Goal: Information Seeking & Learning: Learn about a topic

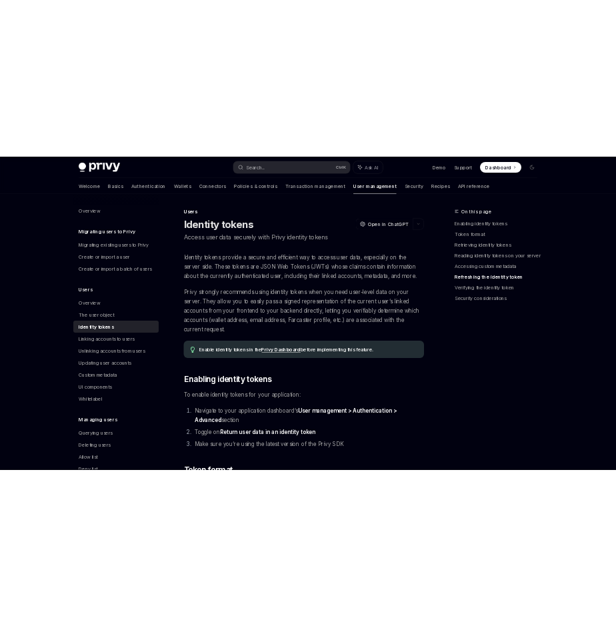
scroll to position [3270, 0]
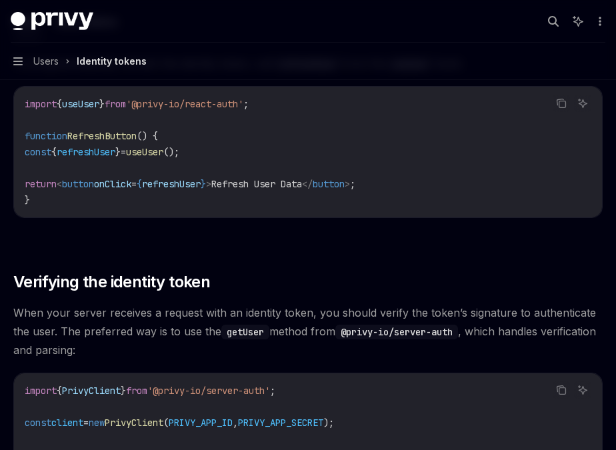
type textarea "*"
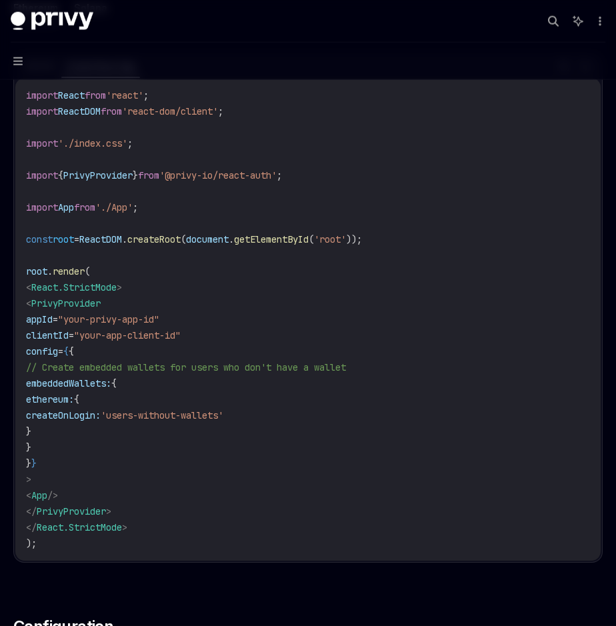
scroll to position [456, 0]
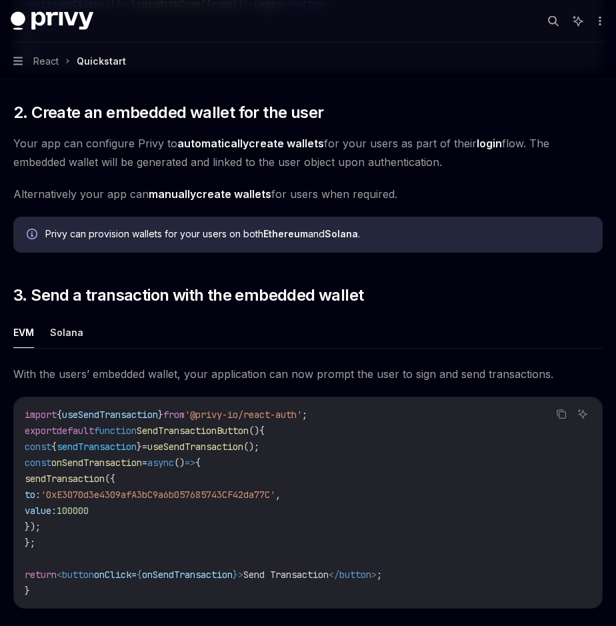
scroll to position [837, 0]
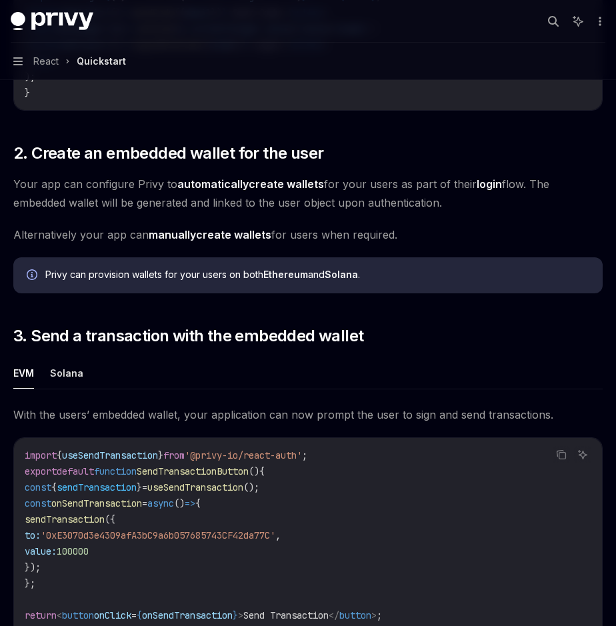
click at [124, 185] on span "Your app can configure Privy to automatically create wallets for your users as …" at bounding box center [308, 193] width 590 height 37
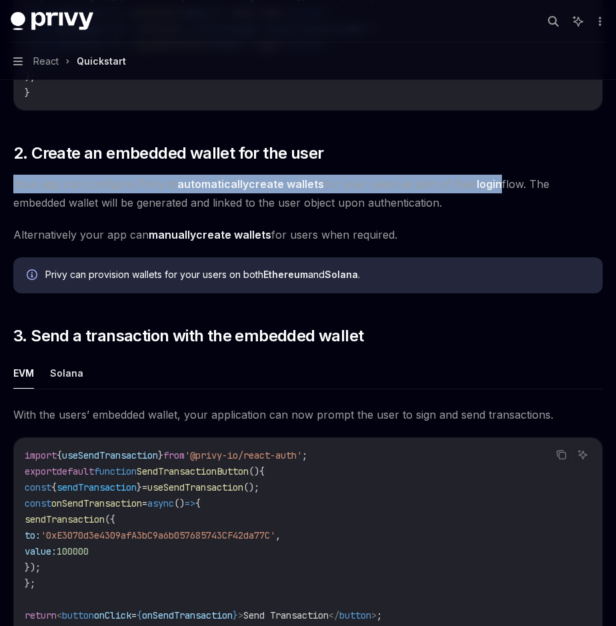
click at [124, 185] on span "Your app can configure Privy to automatically create wallets for your users as …" at bounding box center [308, 193] width 590 height 37
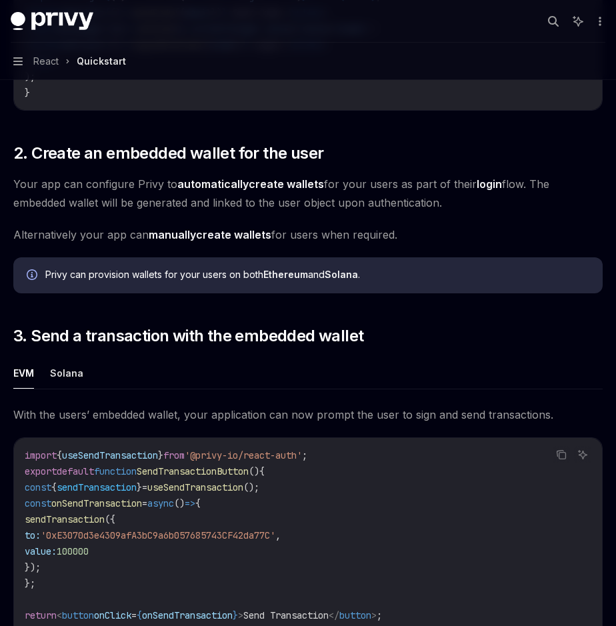
click at [90, 186] on span "Your app can configure Privy to automatically create wallets for your users as …" at bounding box center [308, 193] width 590 height 37
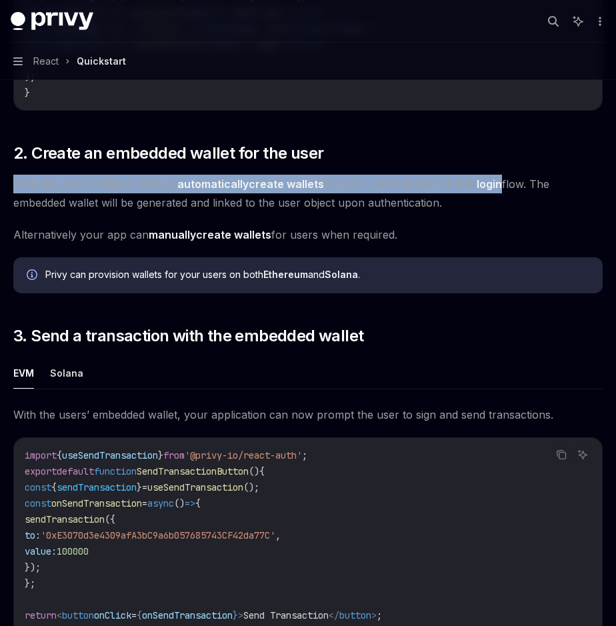
click at [90, 186] on span "Your app can configure Privy to automatically create wallets for your users as …" at bounding box center [308, 193] width 590 height 37
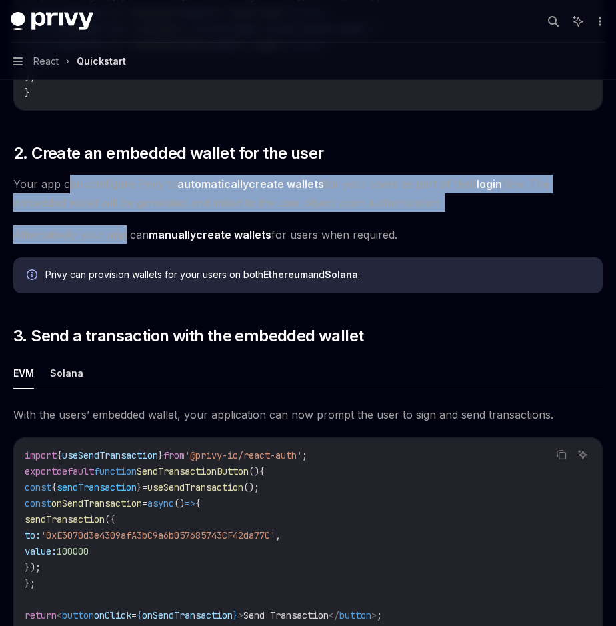
drag, startPoint x: 66, startPoint y: 186, endPoint x: 125, endPoint y: 237, distance: 77.6
click at [125, 237] on div "​ 0. Prerequisites This guide assumes that you have completed the Setup guide. …" at bounding box center [308, 71] width 590 height 1420
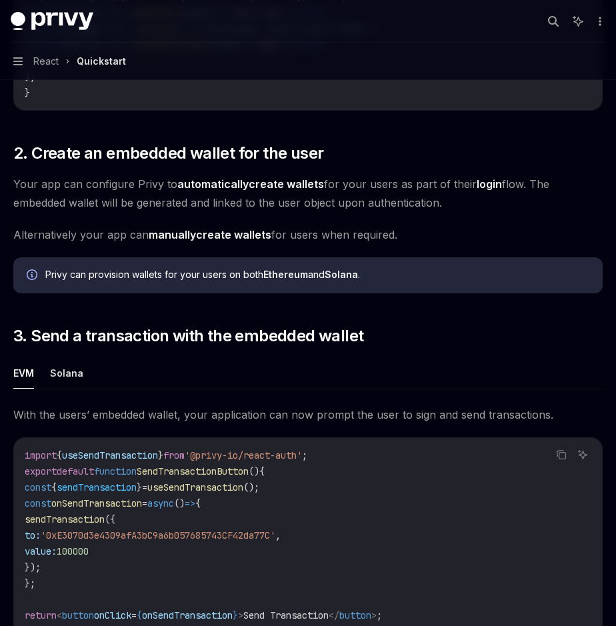
click at [348, 234] on span "Alternatively your app can manually create wallets for users when required." at bounding box center [308, 234] width 590 height 19
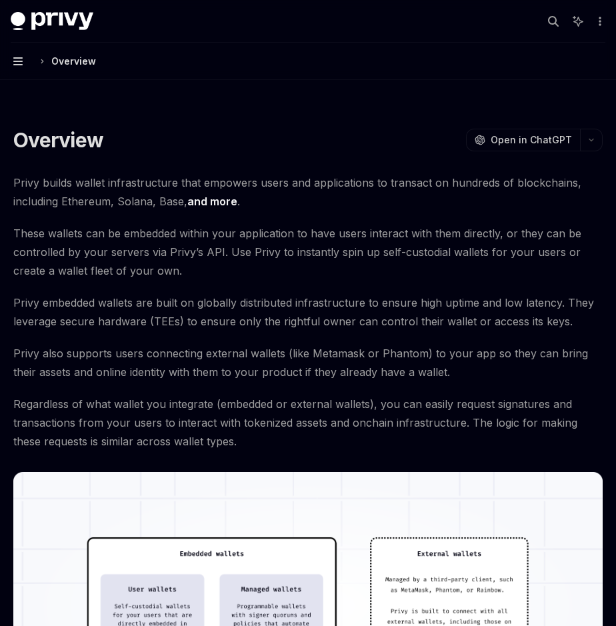
click at [21, 59] on icon "button" at bounding box center [17, 61] width 9 height 11
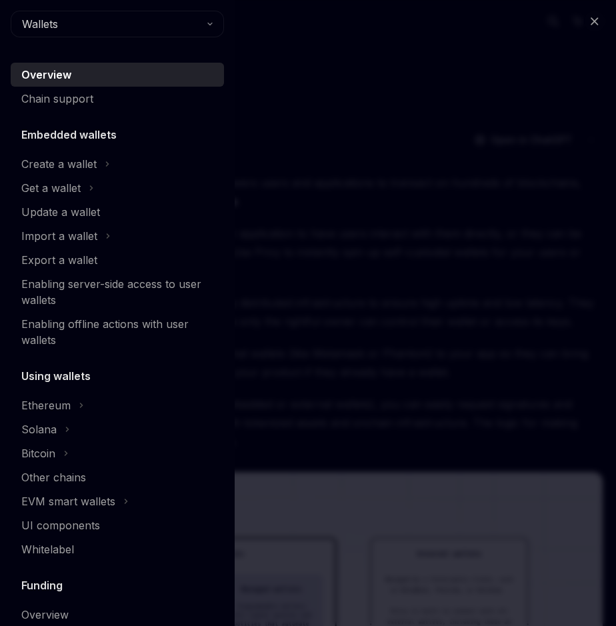
click at [81, 133] on h5 "Embedded wallets" at bounding box center [68, 135] width 95 height 16
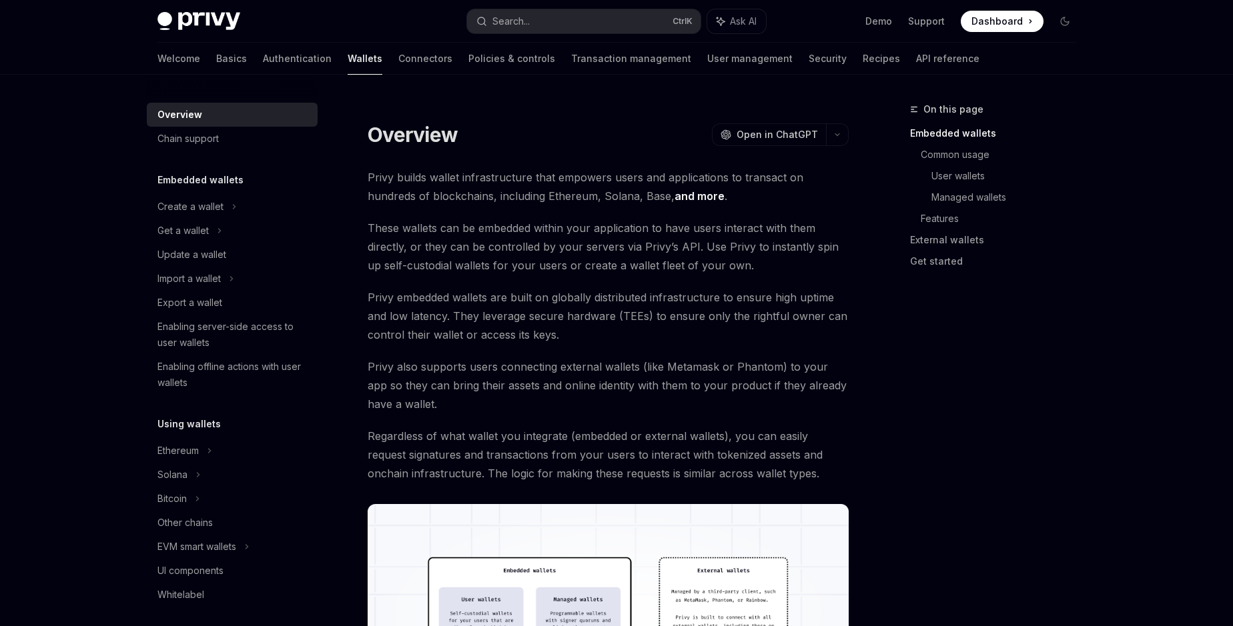
click at [202, 187] on h5 "Embedded wallets" at bounding box center [200, 180] width 86 height 16
click at [532, 185] on span "Privy builds wallet infrastructure that empowers users and applications to tran…" at bounding box center [608, 186] width 481 height 37
click at [203, 209] on div "Create a wallet" at bounding box center [190, 207] width 66 height 16
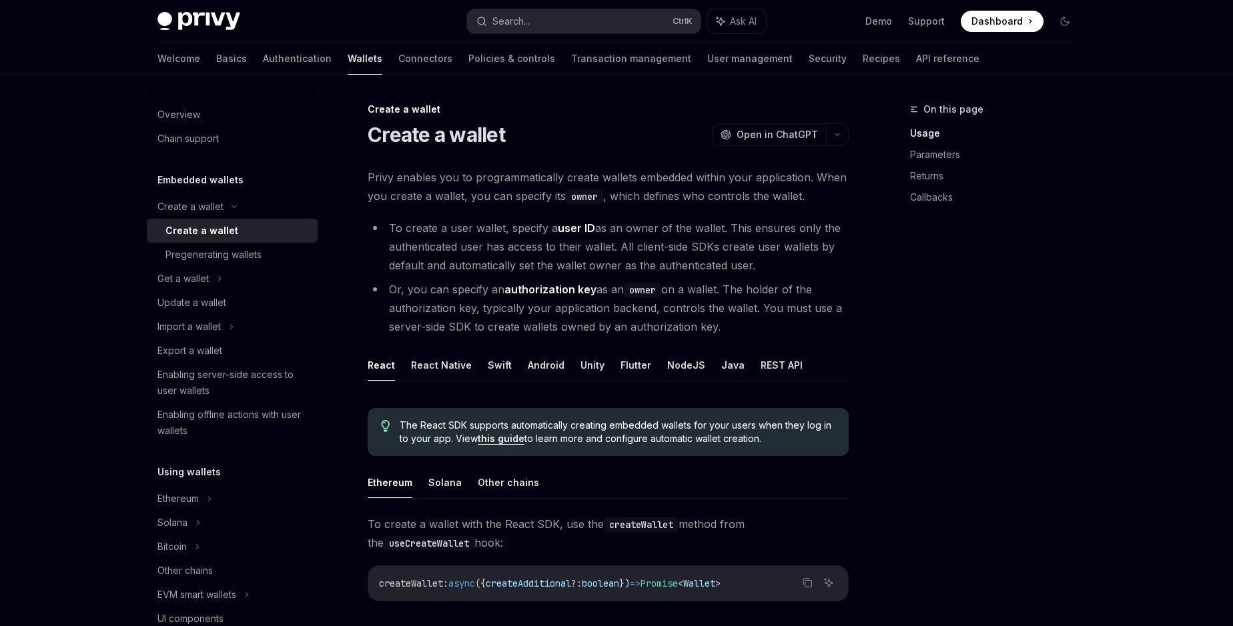
click at [603, 425] on span "The React SDK supports automatically creating embedded wallets for your users w…" at bounding box center [618, 432] width 436 height 27
click at [455, 441] on span "The React SDK supports automatically creating embedded wallets for your users w…" at bounding box center [618, 432] width 436 height 27
click at [263, 57] on link "Authentication" at bounding box center [297, 59] width 69 height 32
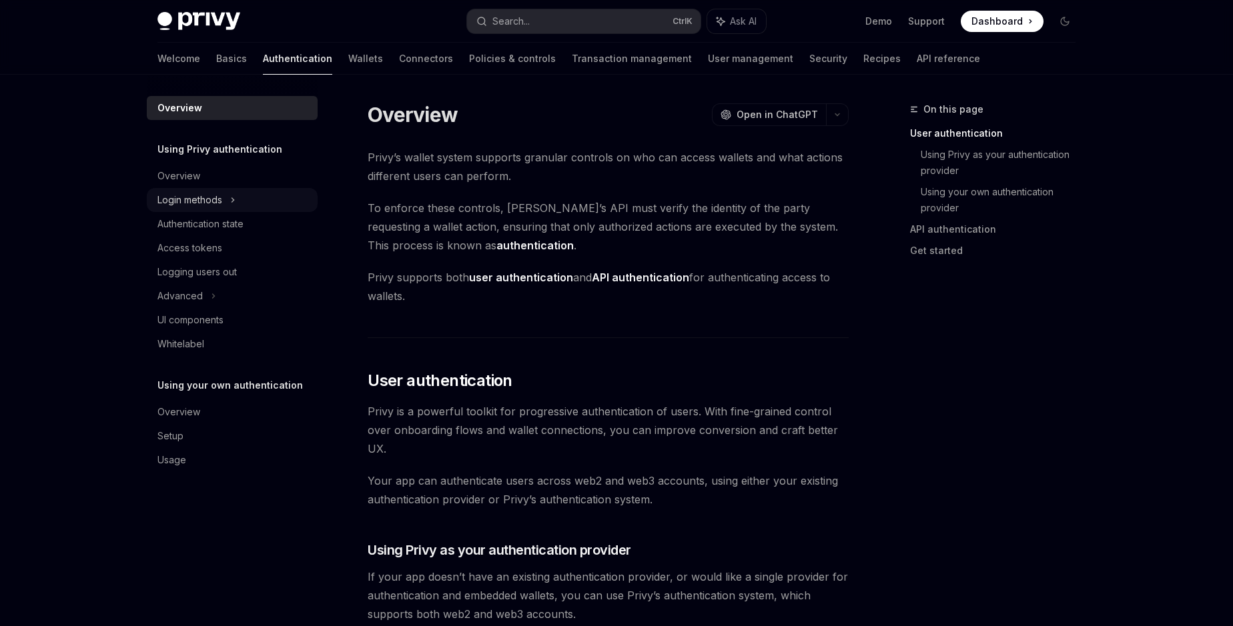
click at [190, 199] on div "Login methods" at bounding box center [189, 200] width 65 height 16
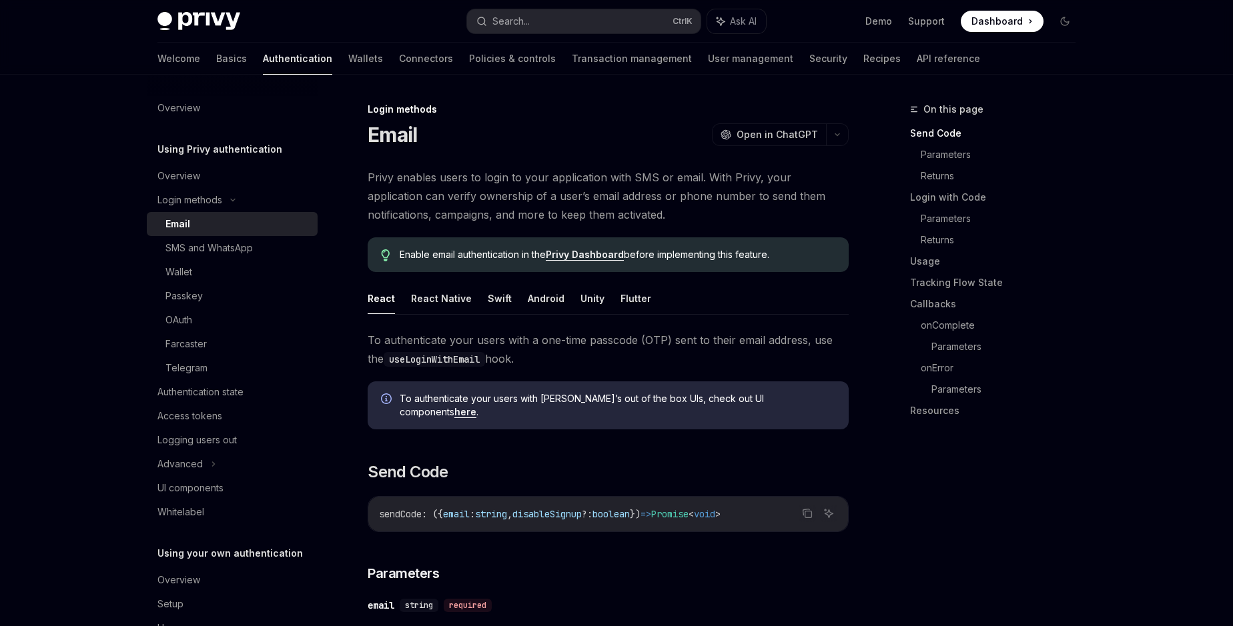
click at [496, 199] on span "Privy enables users to login to your application with SMS or email. With Privy,…" at bounding box center [608, 196] width 481 height 56
click at [442, 360] on code "useLoginWithEmail" at bounding box center [434, 359] width 101 height 15
click at [549, 394] on span "To authenticate your users with Privy’s out of the box UIs, check out UI compon…" at bounding box center [618, 405] width 436 height 27
click at [533, 401] on span "To authenticate your users with Privy’s out of the box UIs, check out UI compon…" at bounding box center [618, 405] width 436 height 27
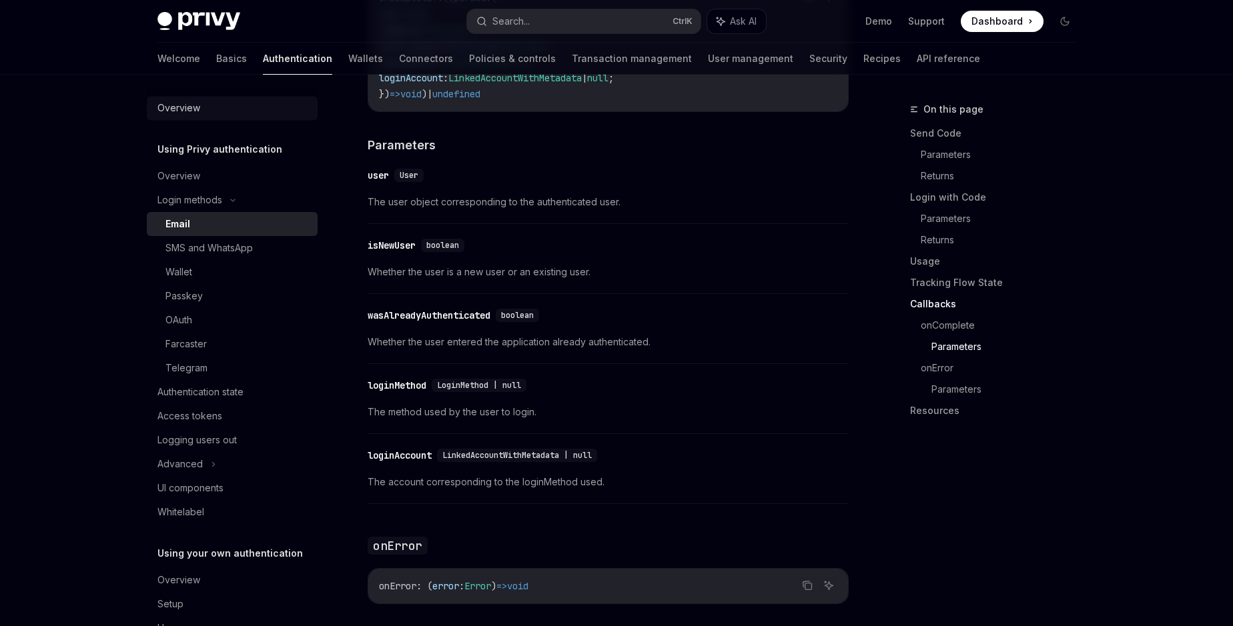
scroll to position [2100, 0]
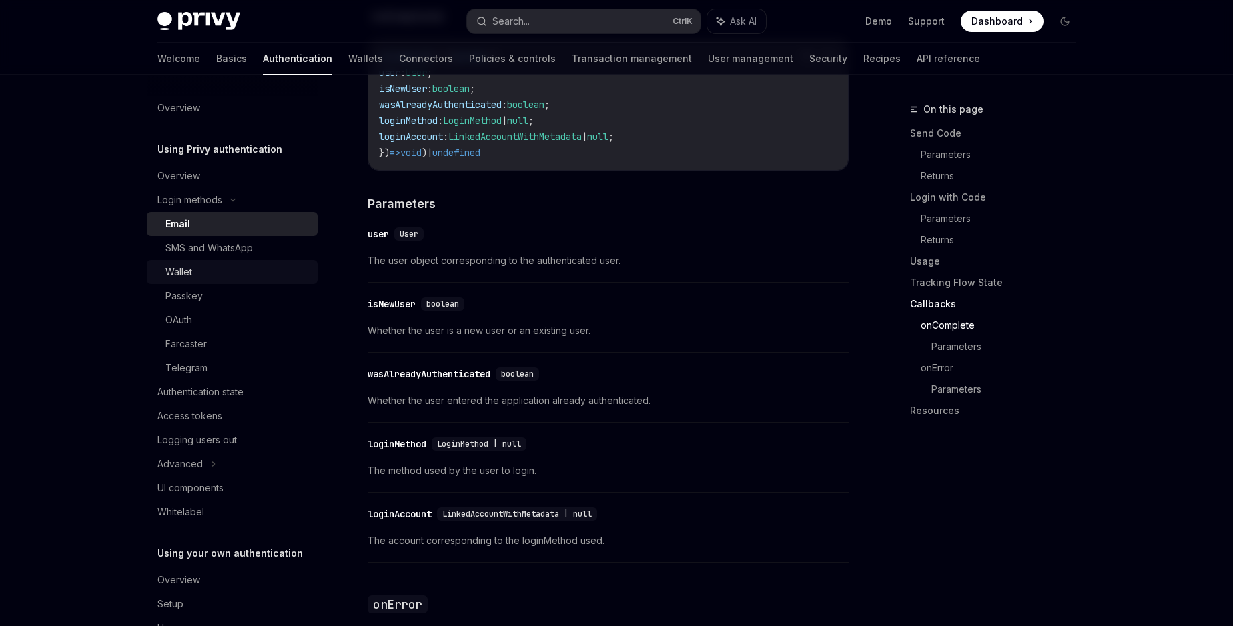
click at [183, 268] on div "Wallet" at bounding box center [178, 272] width 27 height 16
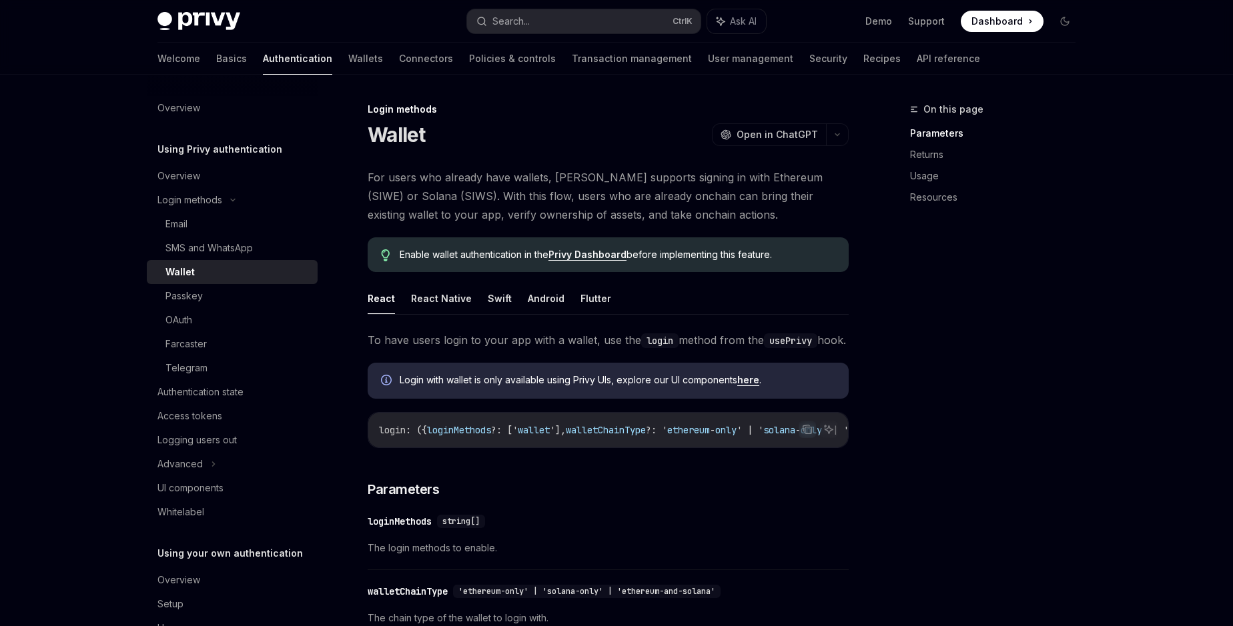
click at [536, 387] on span "Login with wallet is only available using Privy UIs, explore our UI components …" at bounding box center [618, 380] width 436 height 13
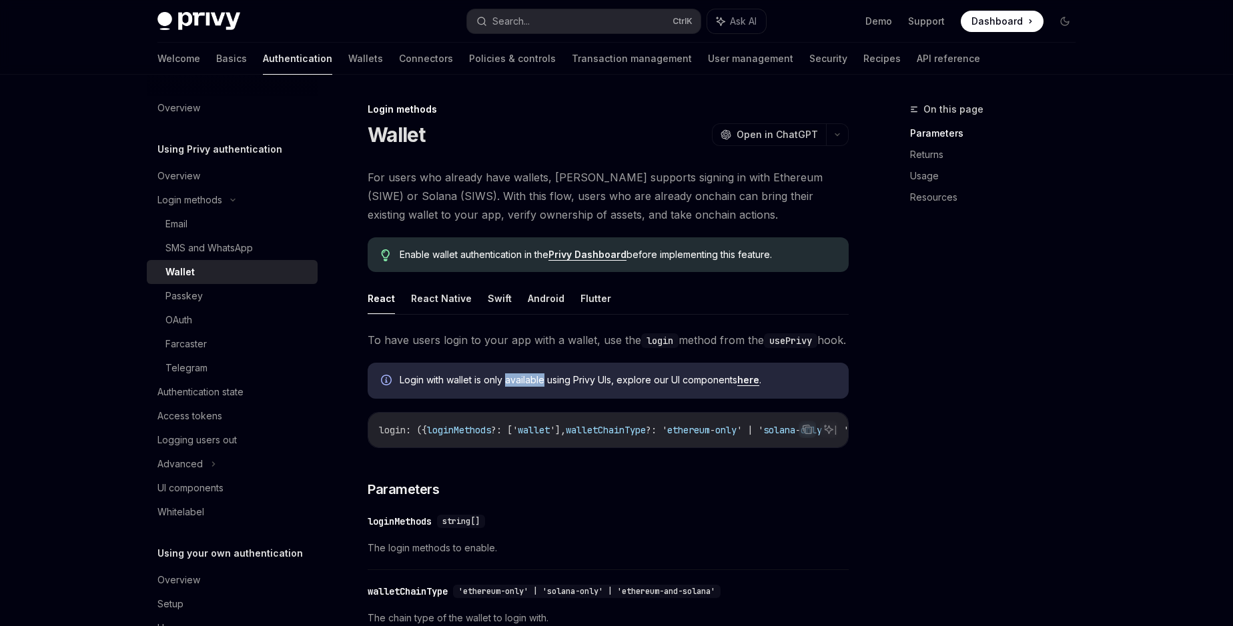
click at [536, 387] on span "Login with wallet is only available using Privy UIs, explore our UI components …" at bounding box center [618, 380] width 436 height 13
click at [616, 386] on link "here" at bounding box center [748, 380] width 22 height 12
type textarea "*"
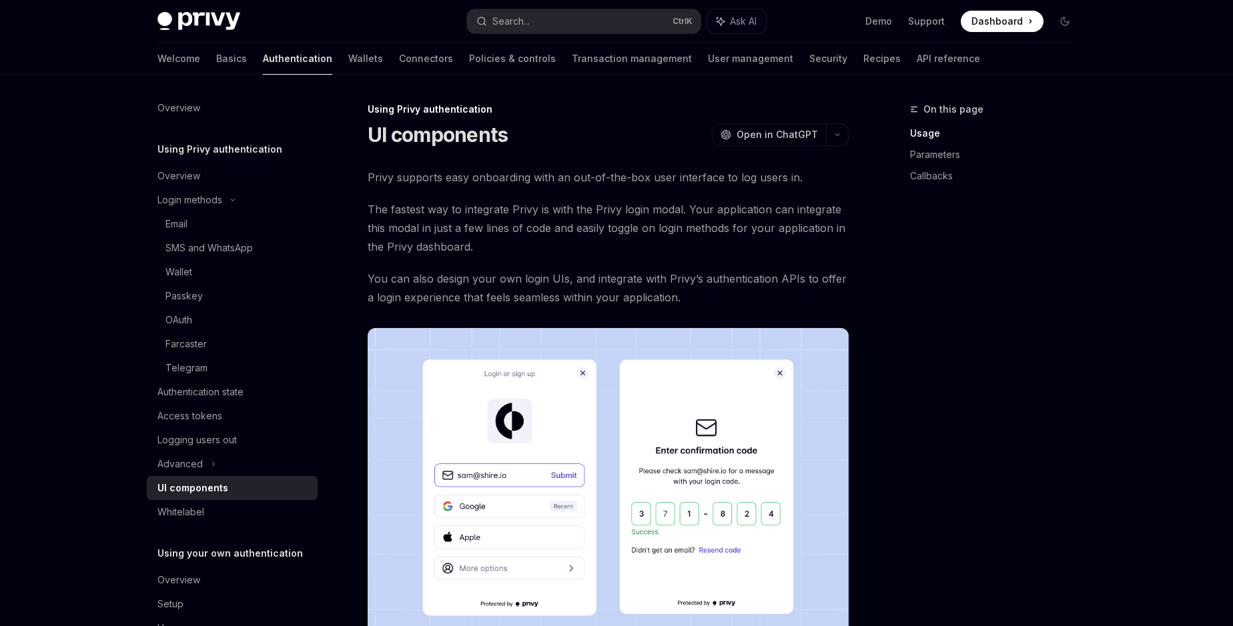
click at [385, 134] on h1 "UI components" at bounding box center [438, 135] width 140 height 24
click at [426, 223] on span "The fastest way to integrate Privy is with the Privy login modal. Your applicat…" at bounding box center [608, 228] width 481 height 56
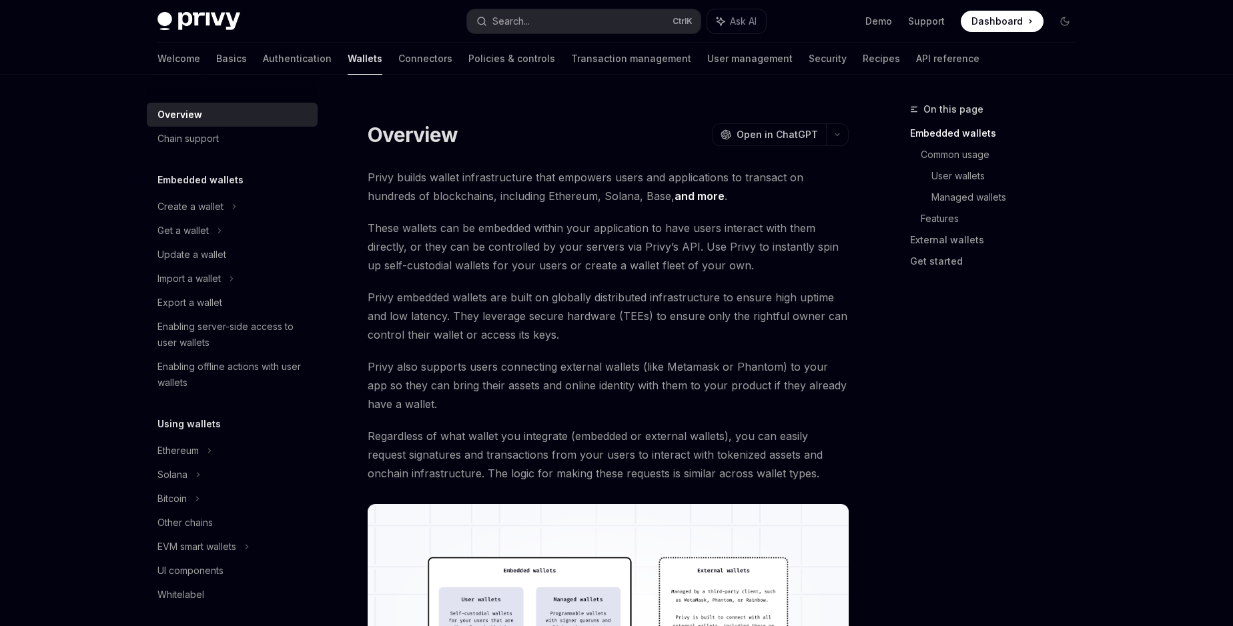
click at [526, 178] on span "Privy builds wallet infrastructure that empowers users and applications to tran…" at bounding box center [608, 186] width 481 height 37
click at [466, 193] on span "Privy builds wallet infrastructure that empowers users and applications to tran…" at bounding box center [608, 186] width 481 height 37
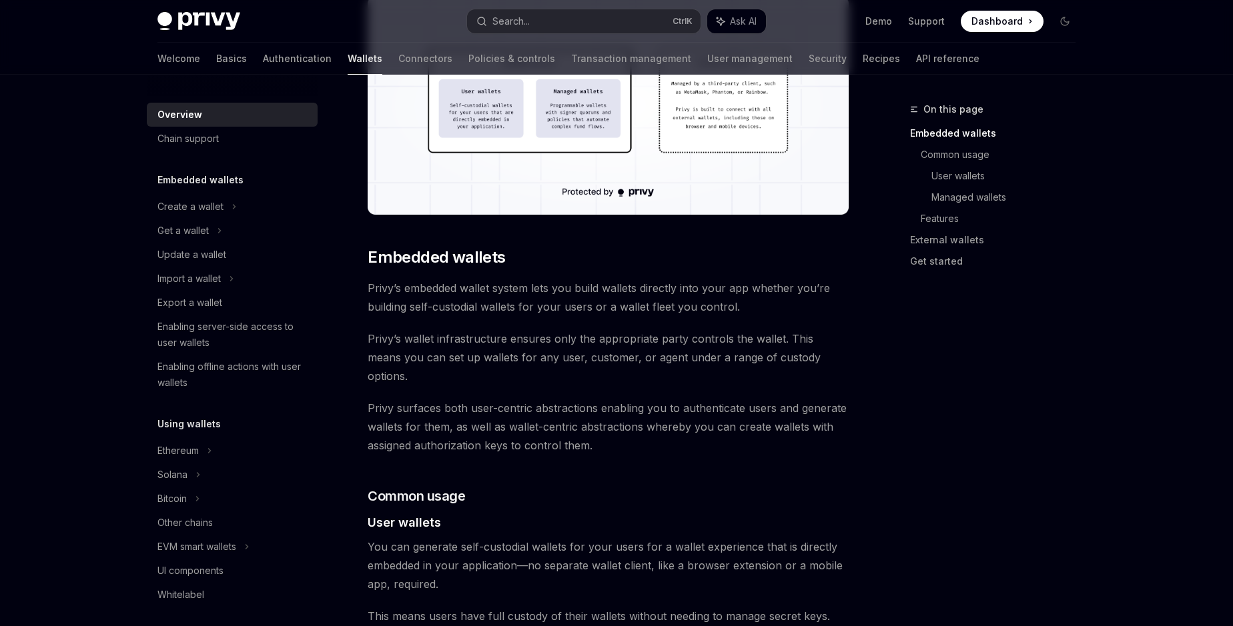
scroll to position [532, 0]
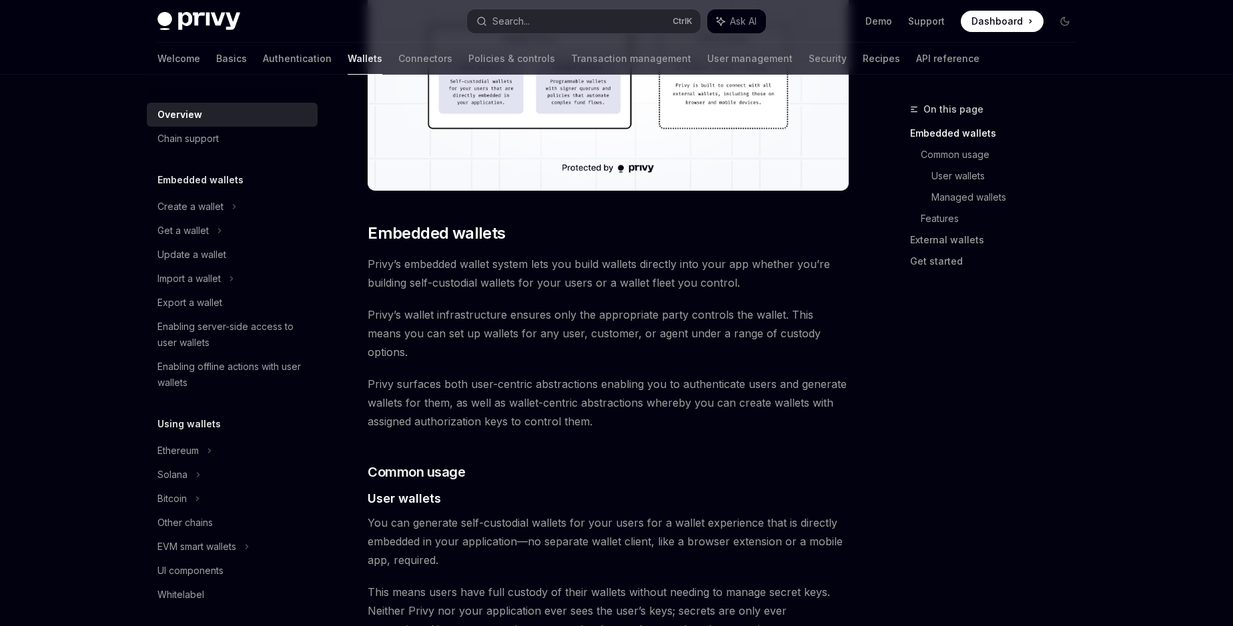
click at [522, 262] on span "Privy’s embedded wallet system lets you build wallets directly into your app wh…" at bounding box center [608, 273] width 481 height 37
click at [462, 287] on span "Privy’s embedded wallet system lets you build wallets directly into your app wh…" at bounding box center [608, 273] width 481 height 37
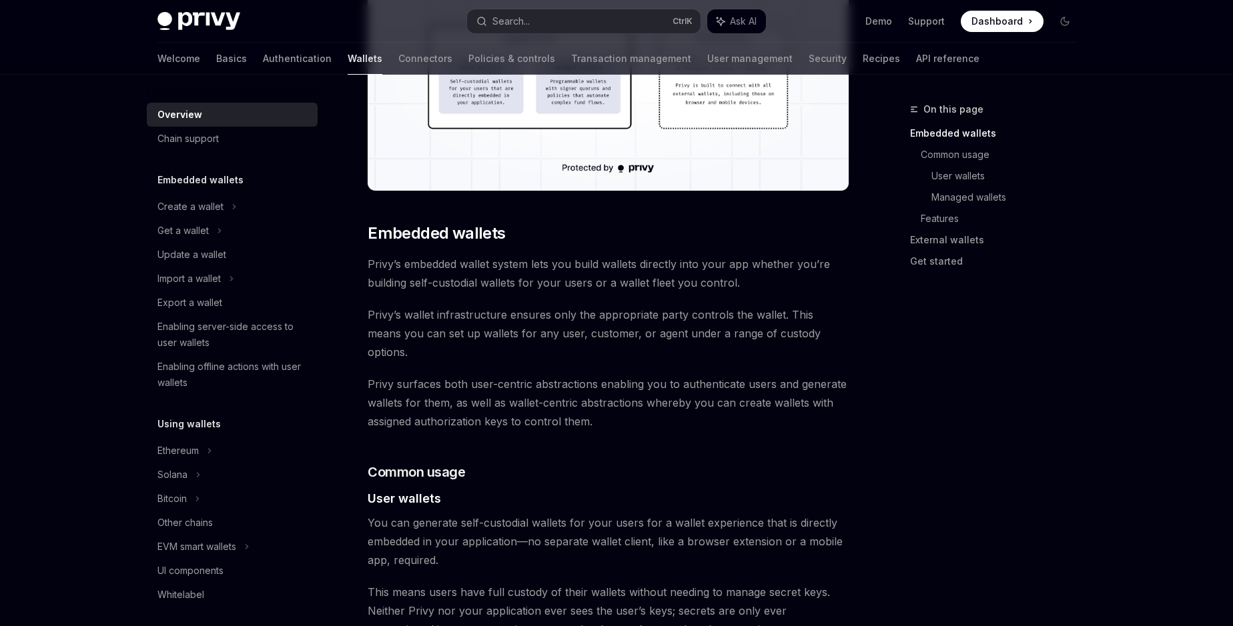
click at [522, 314] on span "Privy’s wallet infrastructure ensures only the appropriate party controls the w…" at bounding box center [608, 334] width 481 height 56
click at [492, 375] on span "Privy surfaces both user-centric abstractions enabling you to authenticate user…" at bounding box center [608, 403] width 481 height 56
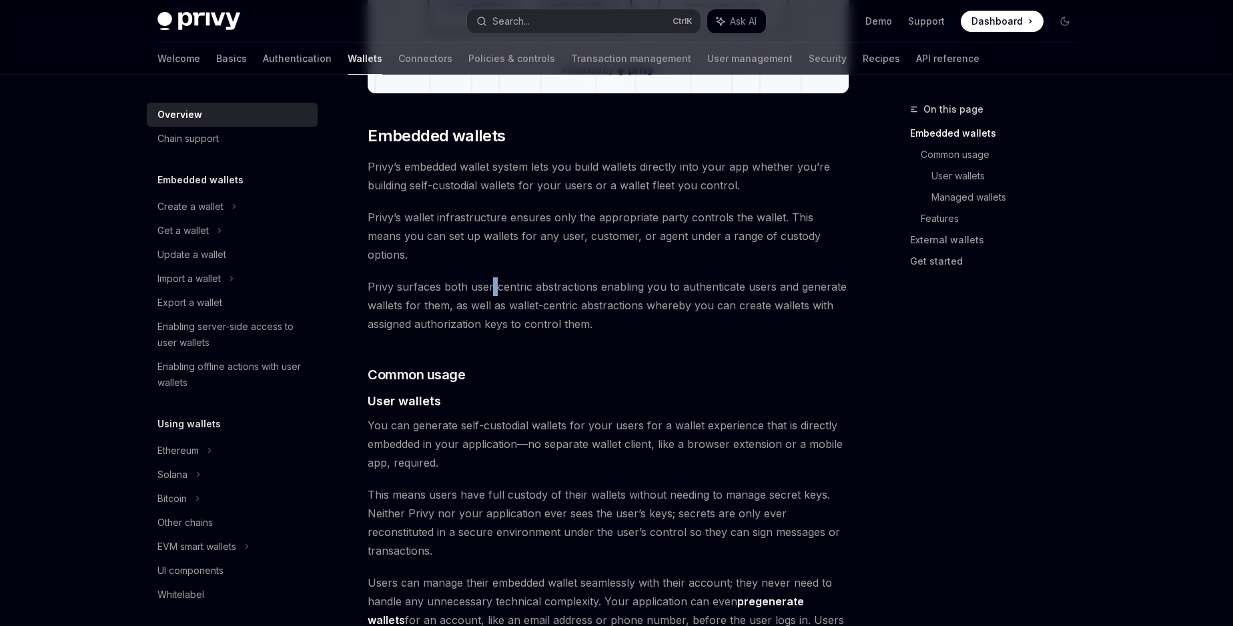
scroll to position [684, 0]
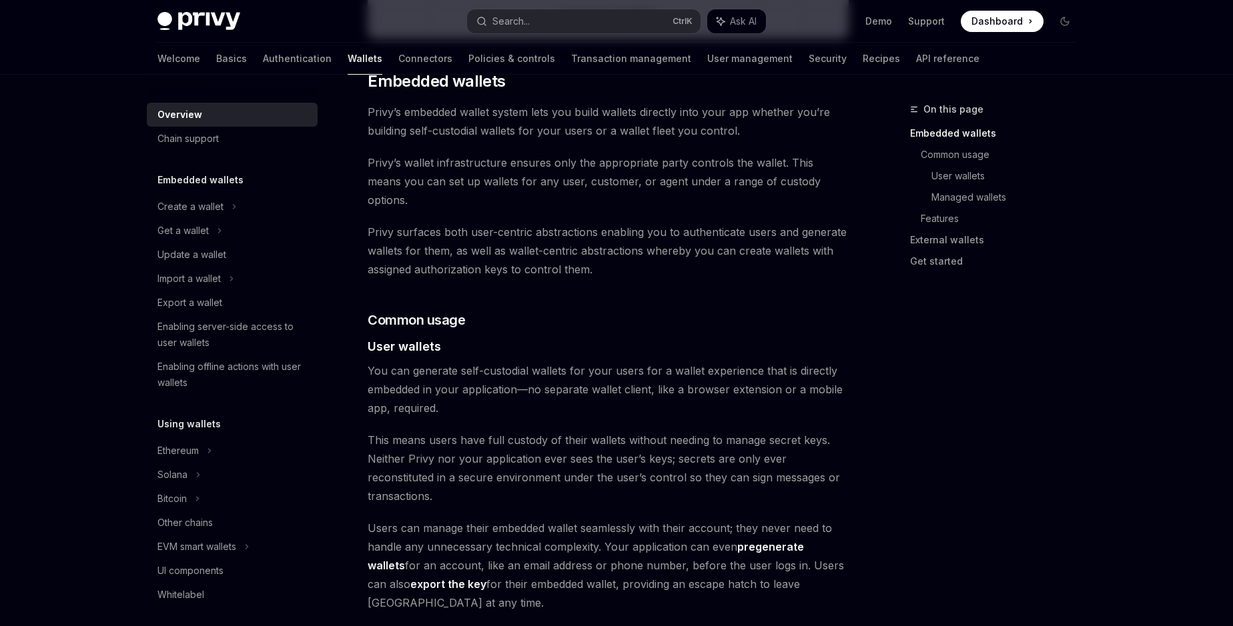
click at [480, 362] on span "You can generate self-custodial wallets for your users for a wallet experience …" at bounding box center [608, 390] width 481 height 56
click at [497, 431] on span "This means users have full custody of their wallets without needing to manage s…" at bounding box center [608, 468] width 481 height 75
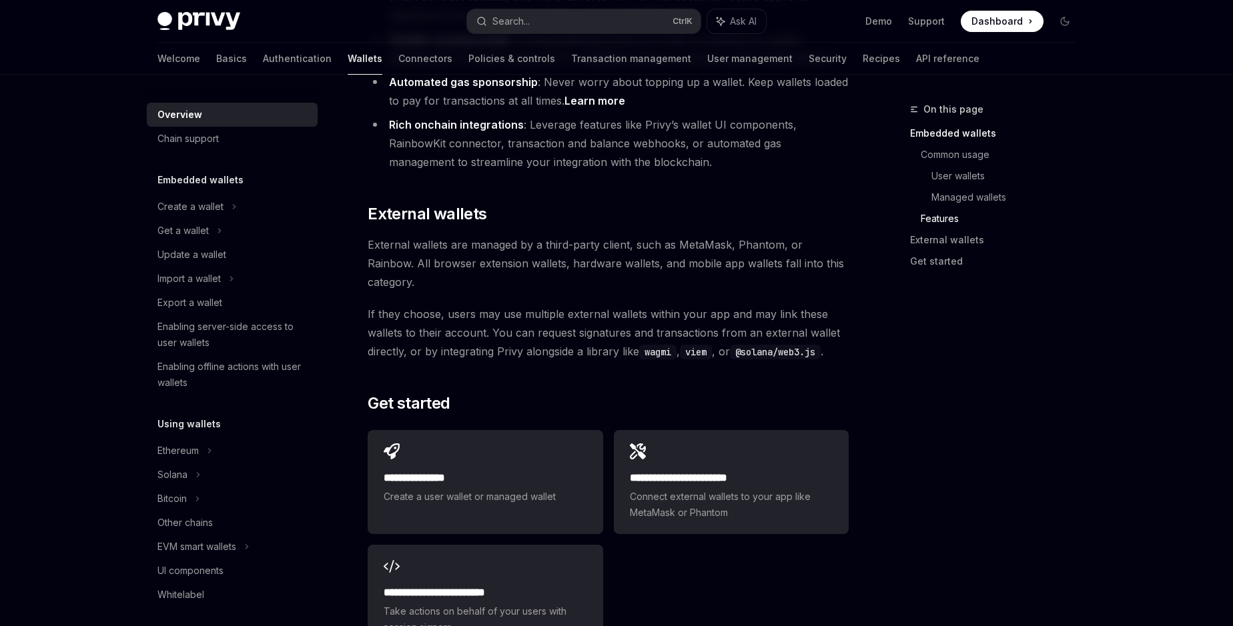
scroll to position [1901, 0]
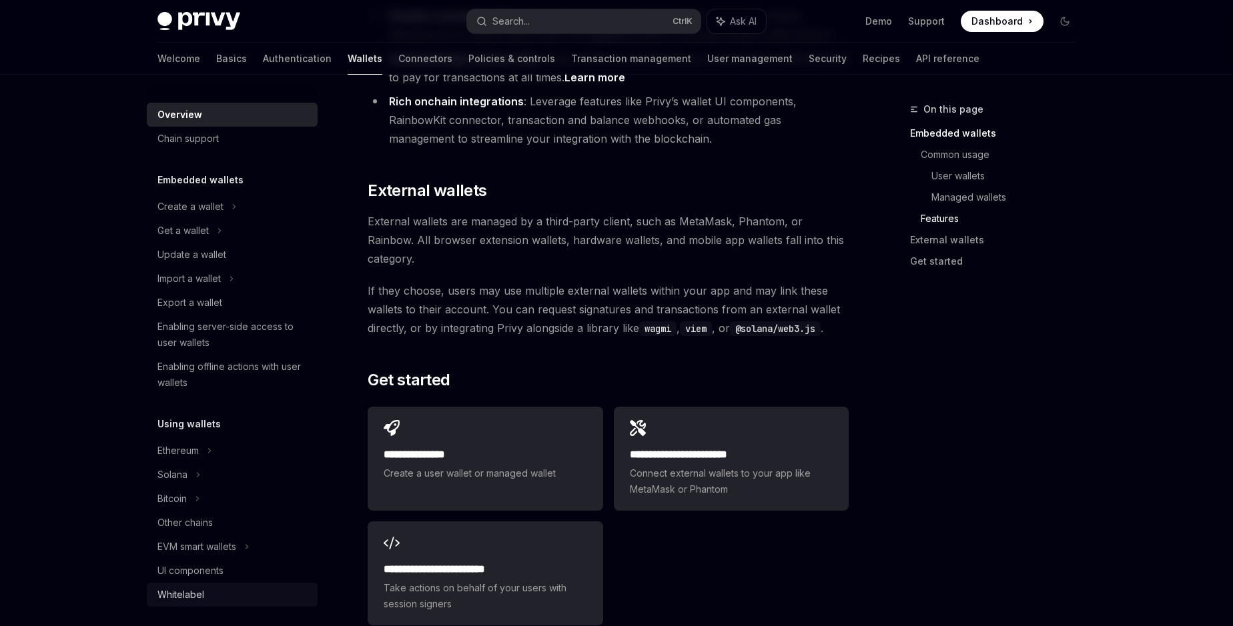
click at [190, 598] on div "Whitelabel" at bounding box center [180, 595] width 47 height 16
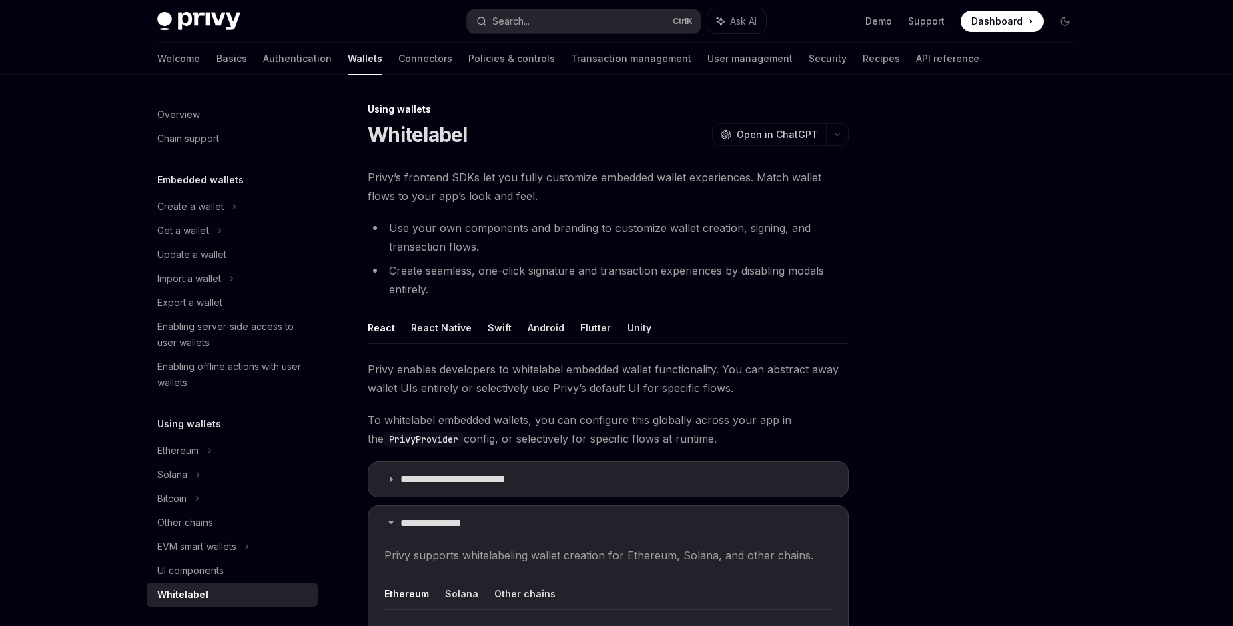
click at [442, 371] on span "Privy enables developers to whitelabel embedded wallet functionality. You can a…" at bounding box center [608, 378] width 481 height 37
click at [410, 385] on span "Privy enables developers to whitelabel embedded wallet functionality. You can a…" at bounding box center [608, 378] width 481 height 37
click at [490, 385] on span "Privy enables developers to whitelabel embedded wallet functionality. You can a…" at bounding box center [608, 378] width 481 height 37
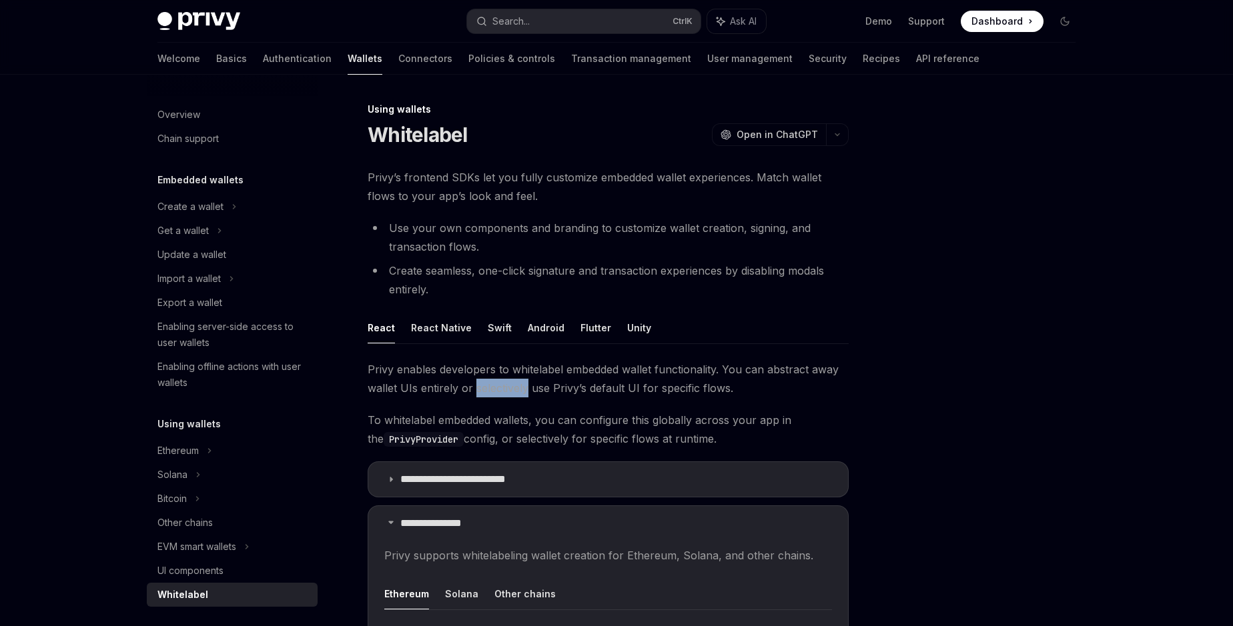
click at [490, 385] on span "Privy enables developers to whitelabel embedded wallet functionality. You can a…" at bounding box center [608, 378] width 481 height 37
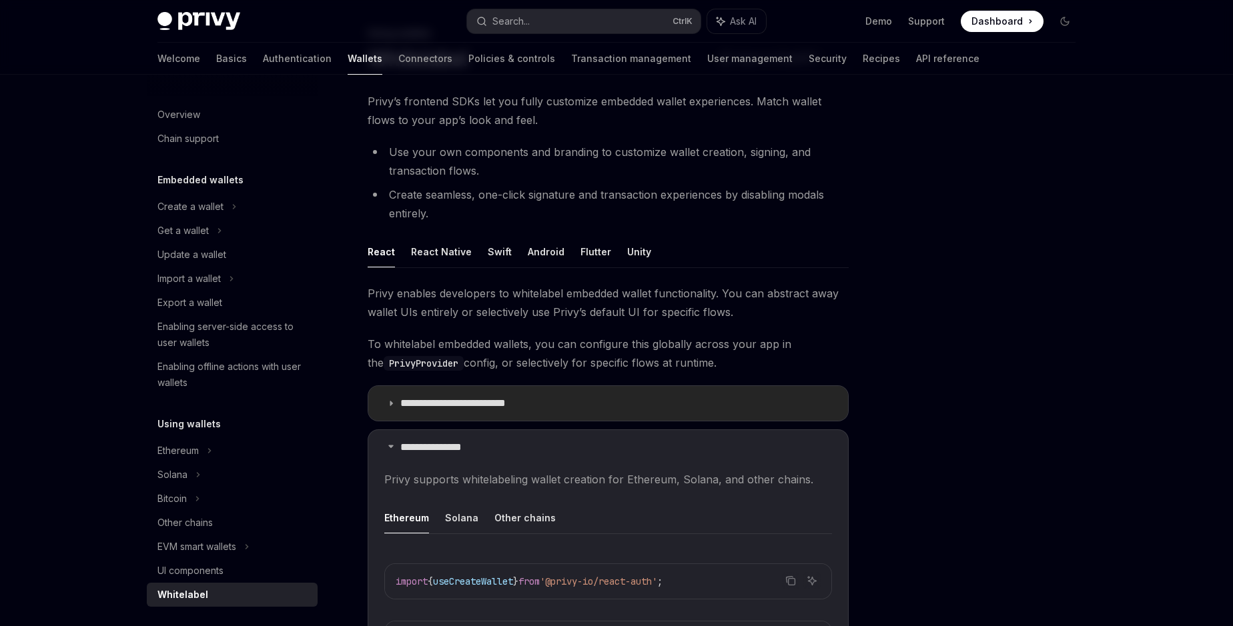
click at [442, 403] on p "**********" at bounding box center [464, 403] width 129 height 13
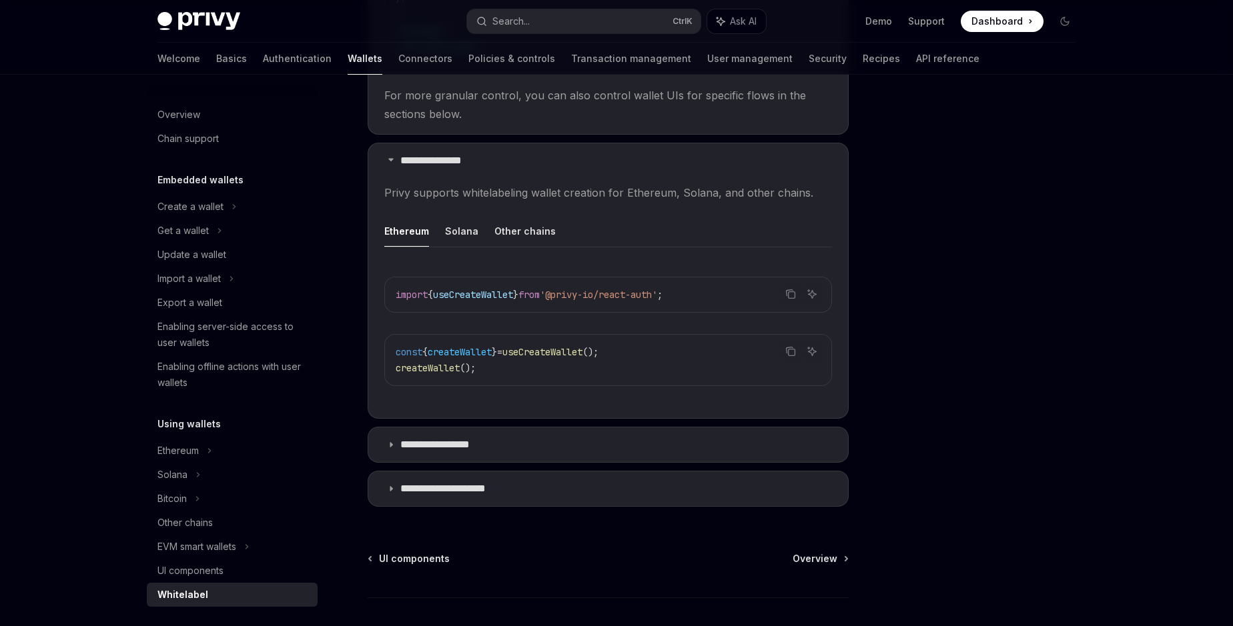
scroll to position [761, 0]
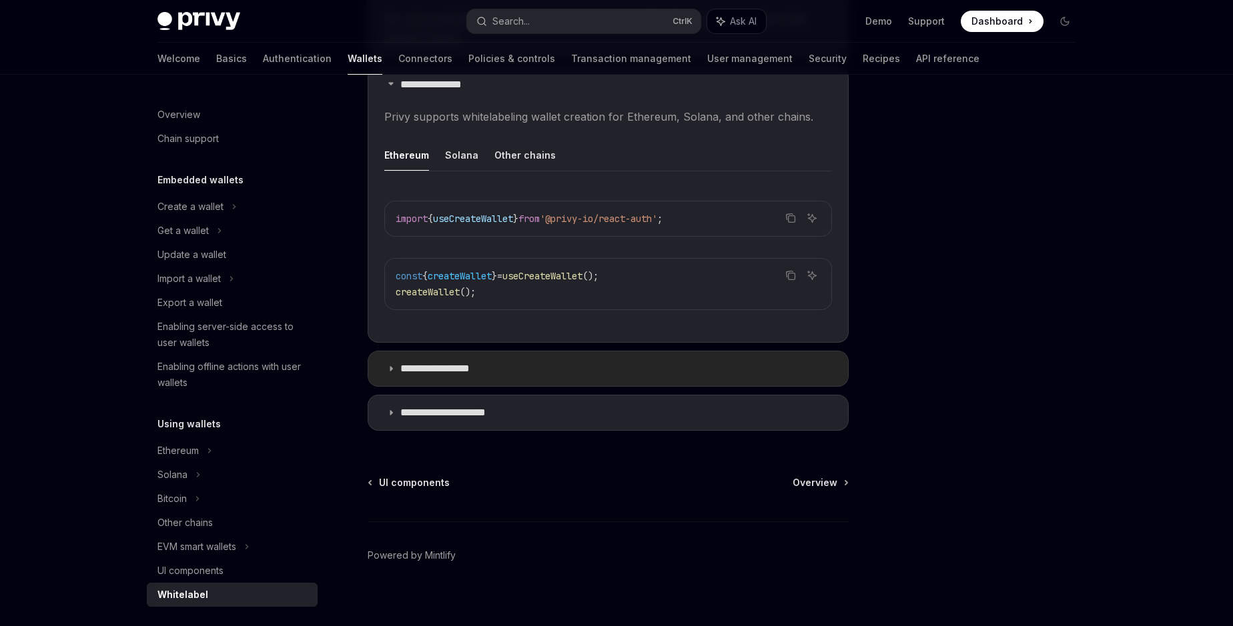
click at [474, 370] on p "**********" at bounding box center [448, 368] width 97 height 13
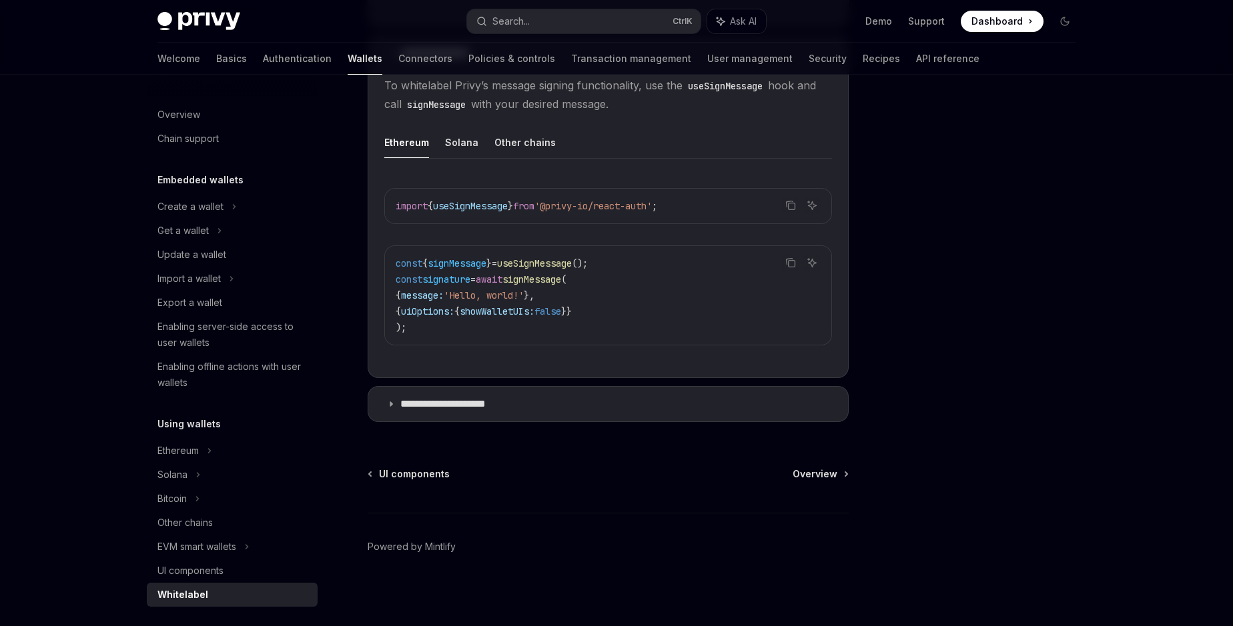
scroll to position [1078, 0]
click at [484, 408] on p "**********" at bounding box center [456, 402] width 113 height 13
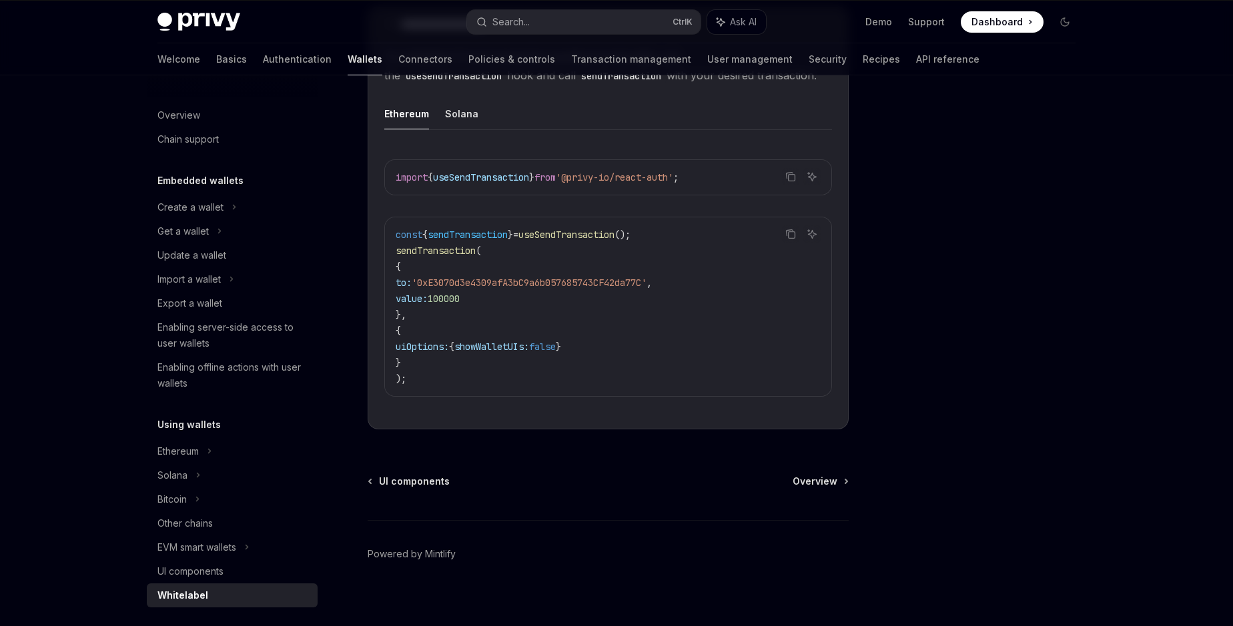
scroll to position [1458, 0]
click at [227, 600] on div "Whitelabel" at bounding box center [233, 595] width 152 height 16
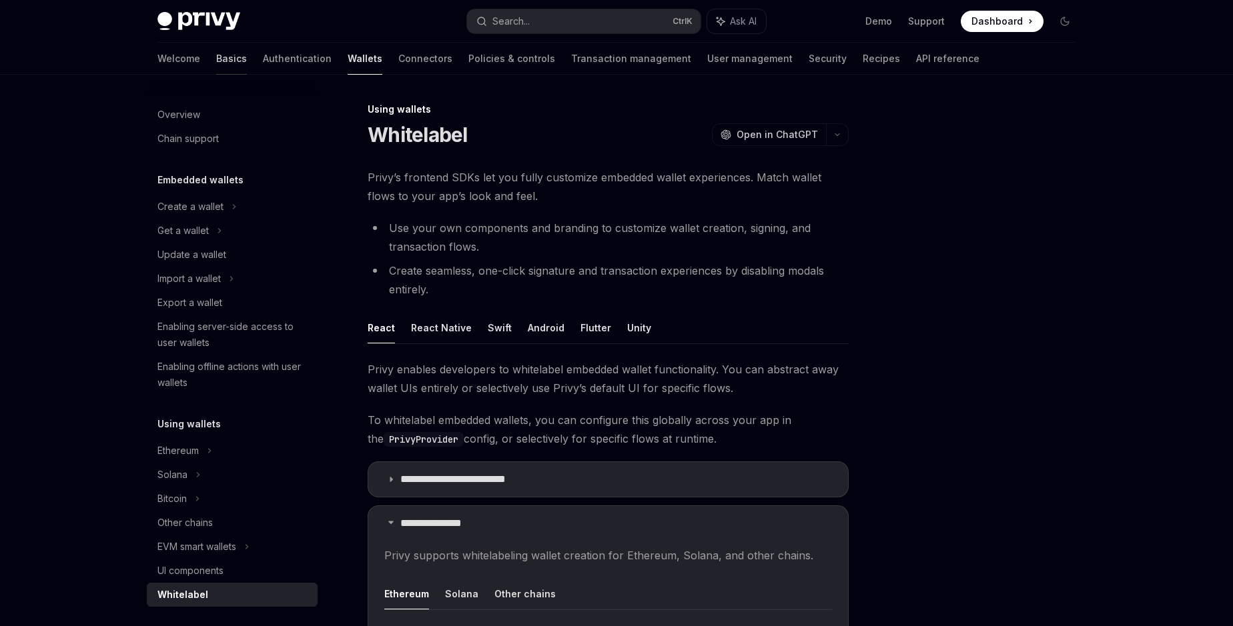
click at [216, 63] on link "Basics" at bounding box center [231, 59] width 31 height 32
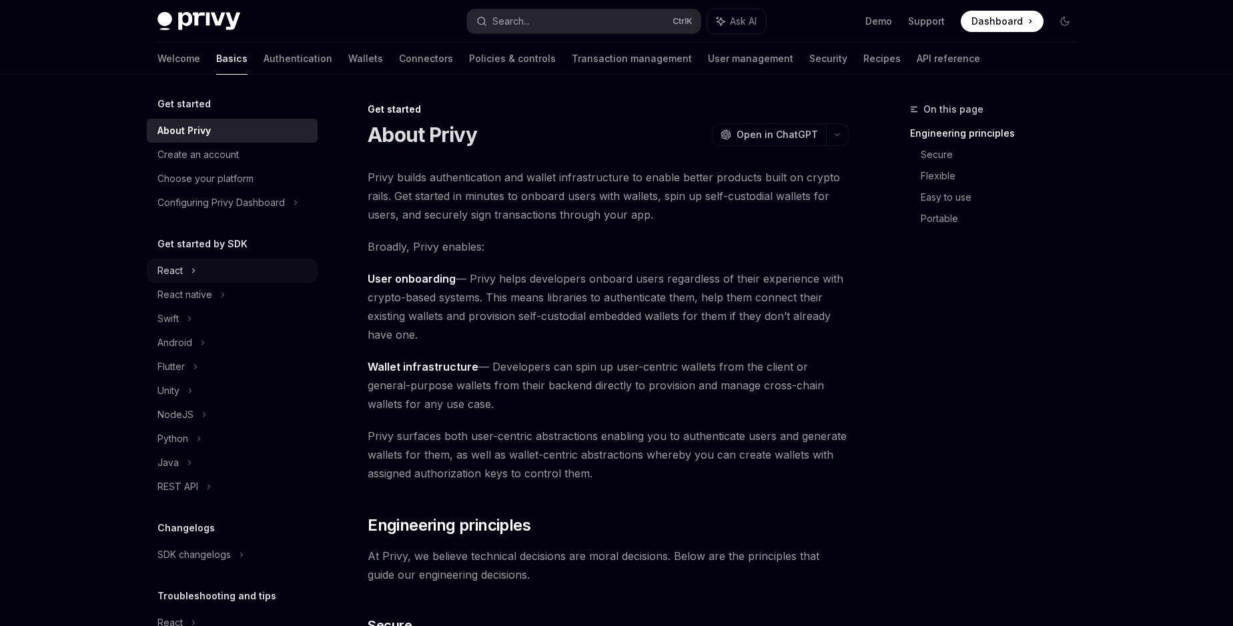
click at [178, 270] on div "React" at bounding box center [169, 271] width 25 height 16
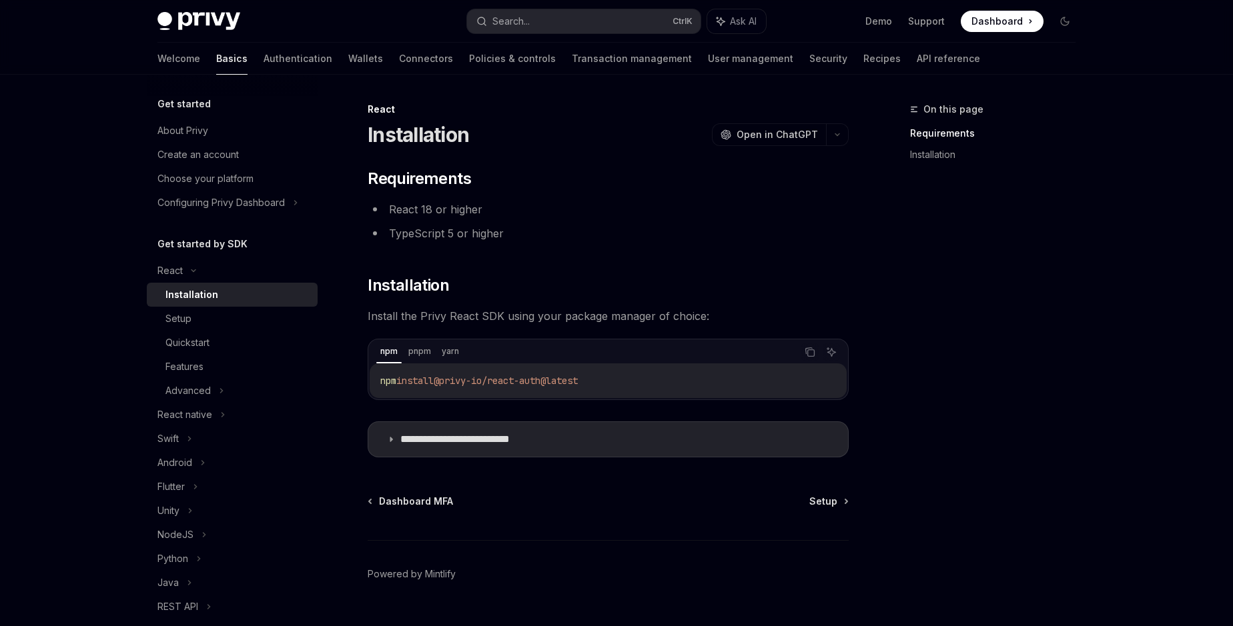
scroll to position [29, 0]
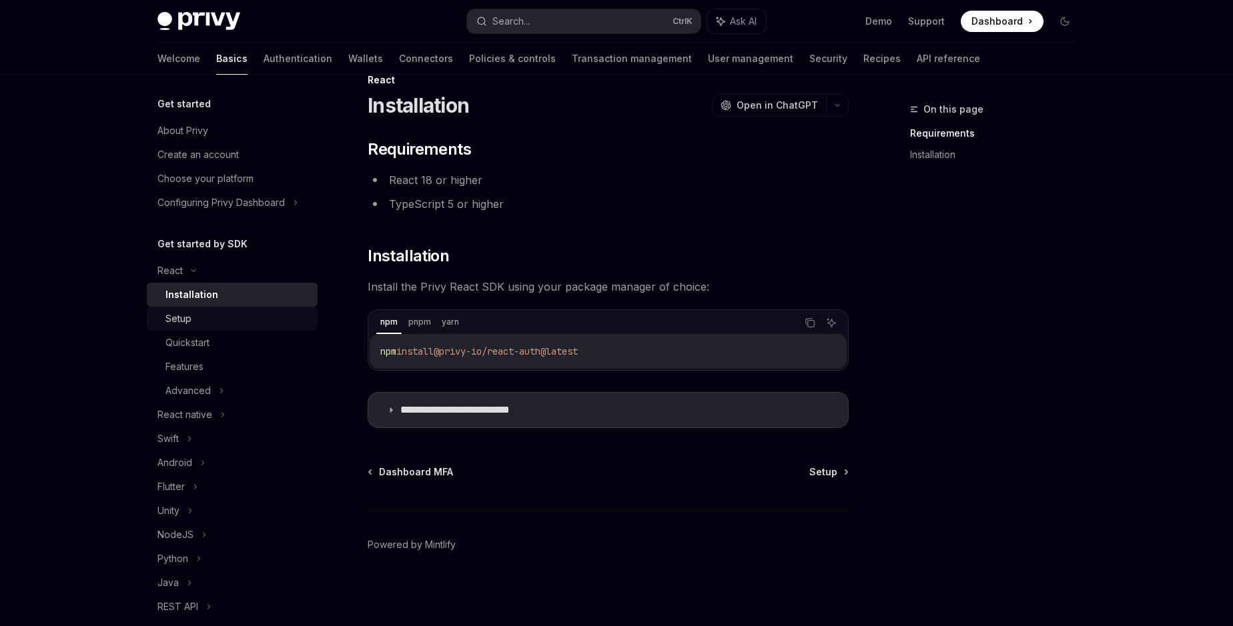
click at [171, 328] on link "Setup" at bounding box center [232, 319] width 171 height 24
type textarea "*"
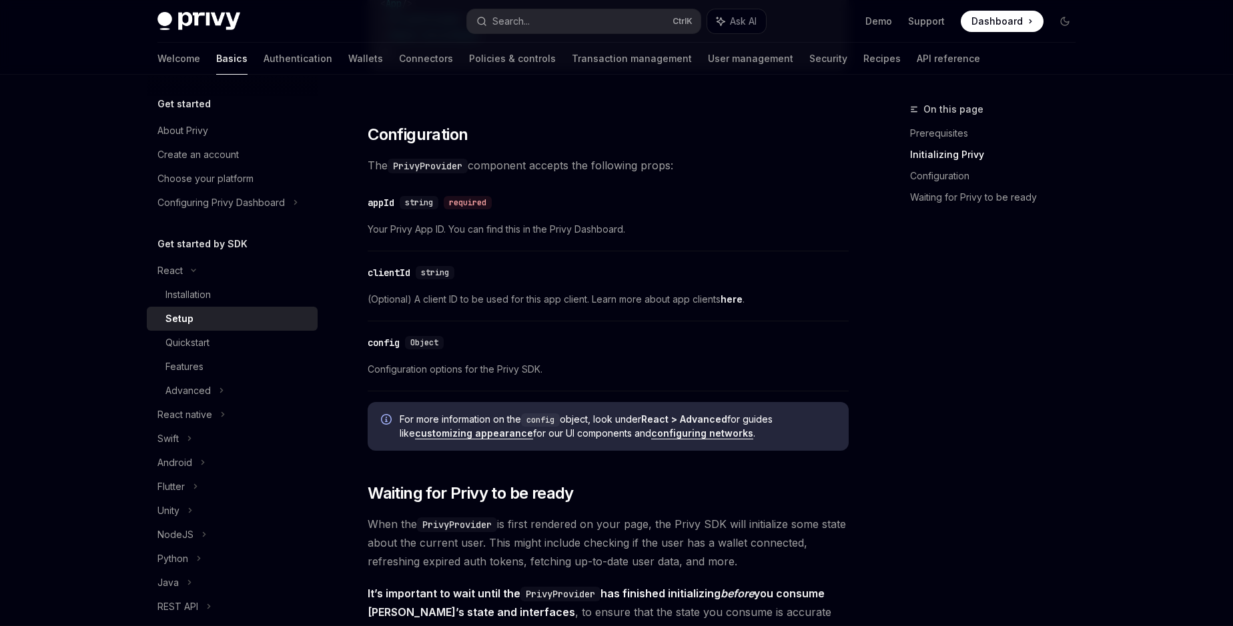
scroll to position [989, 0]
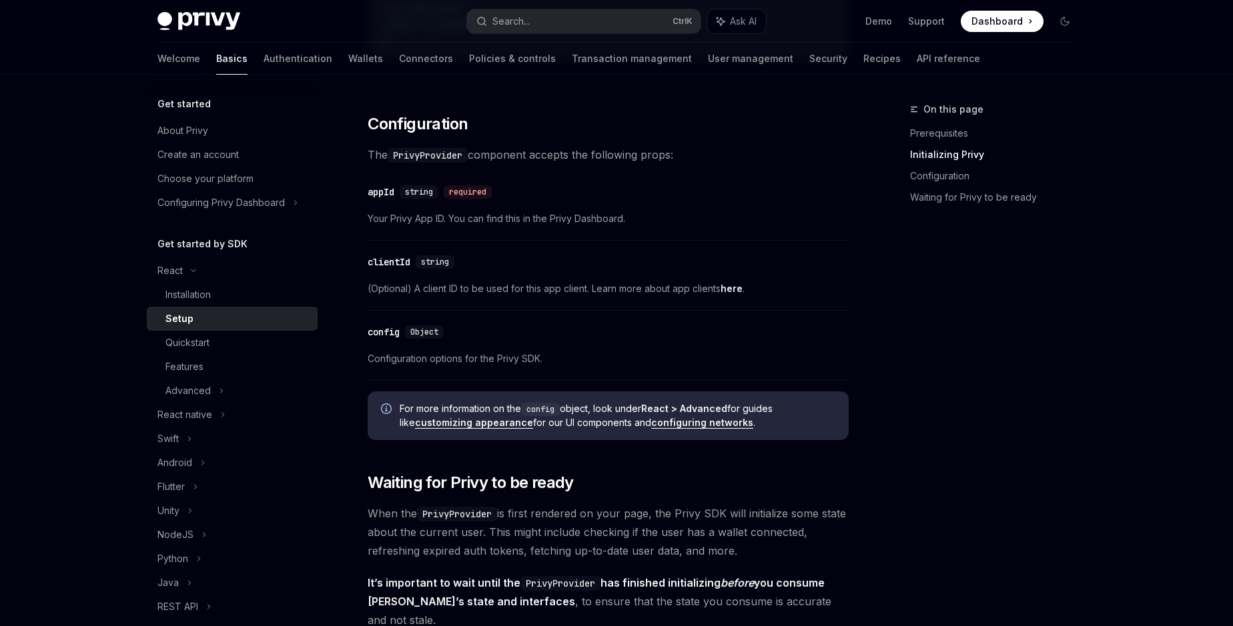
click at [472, 410] on span "For more information on the config object, look under React > Advanced for guid…" at bounding box center [618, 415] width 436 height 27
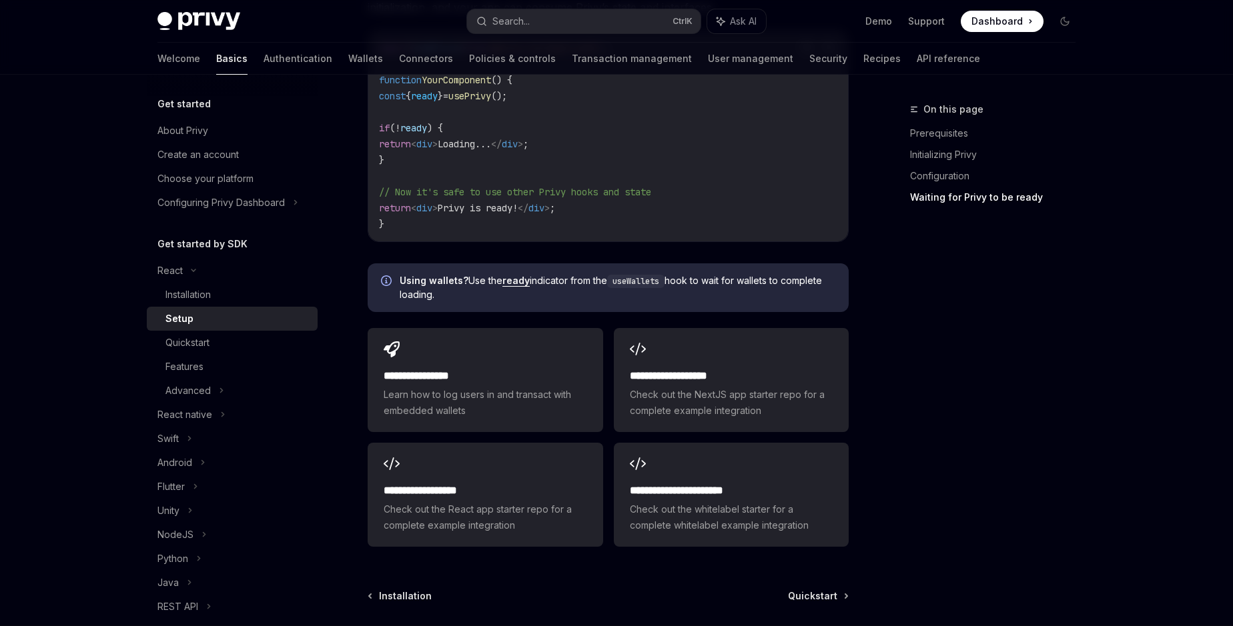
scroll to position [1673, 0]
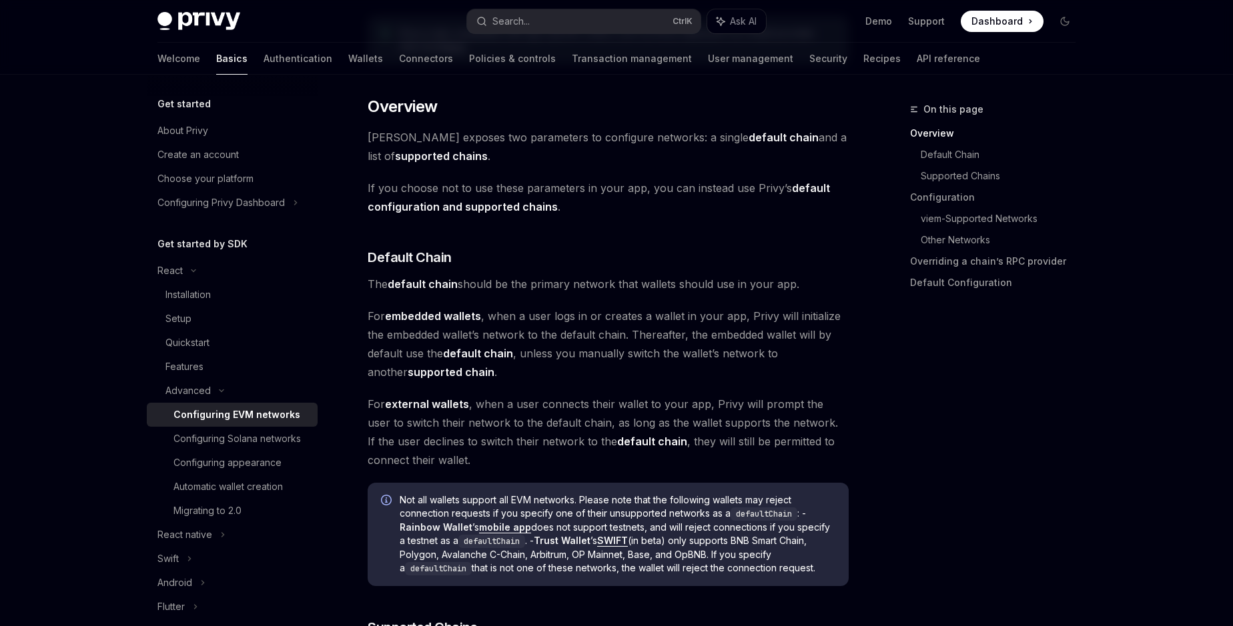
scroll to position [380, 0]
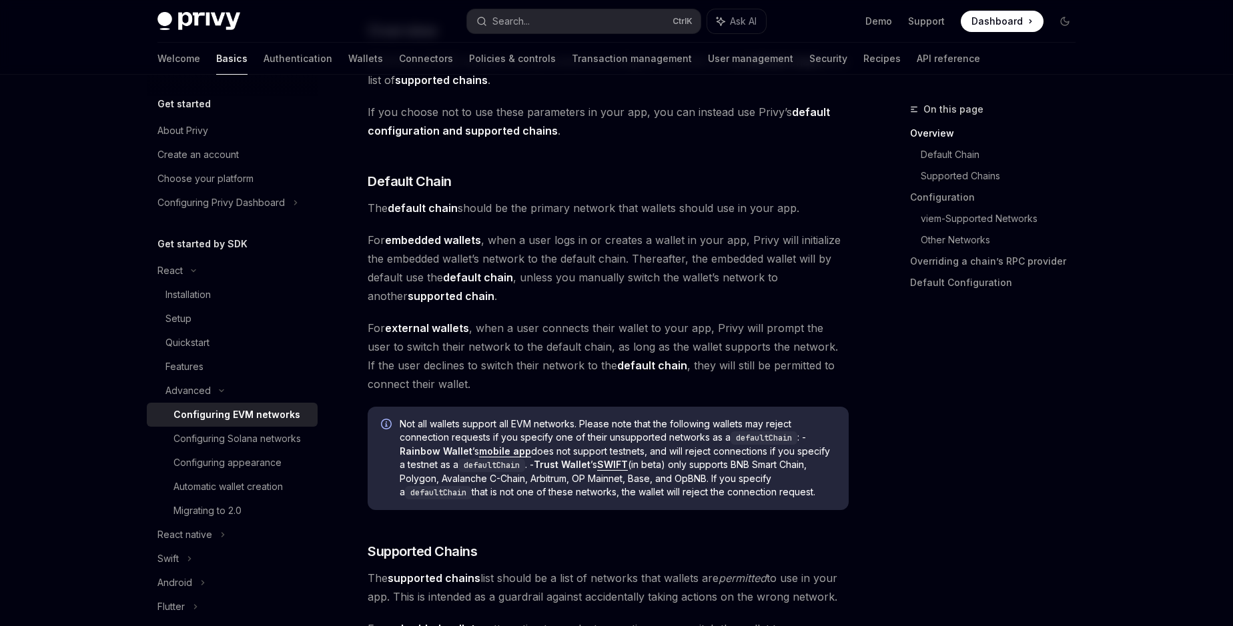
click at [559, 424] on span "Not all wallets support all EVM networks. Please note that the following wallet…" at bounding box center [618, 459] width 436 height 82
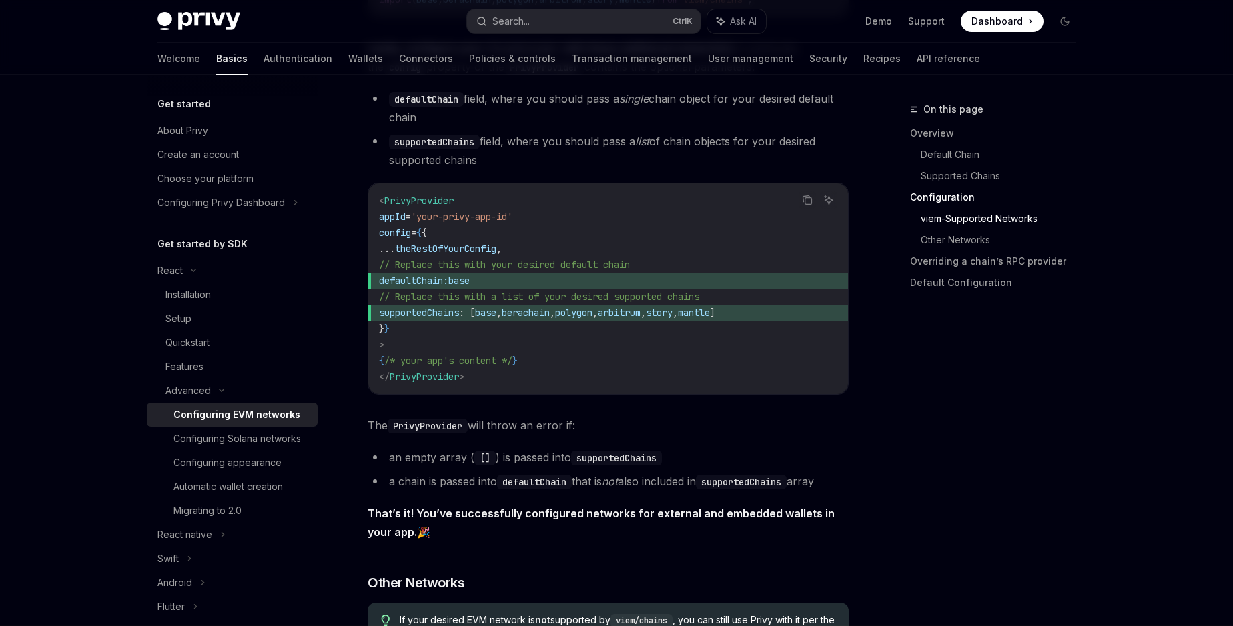
scroll to position [1749, 0]
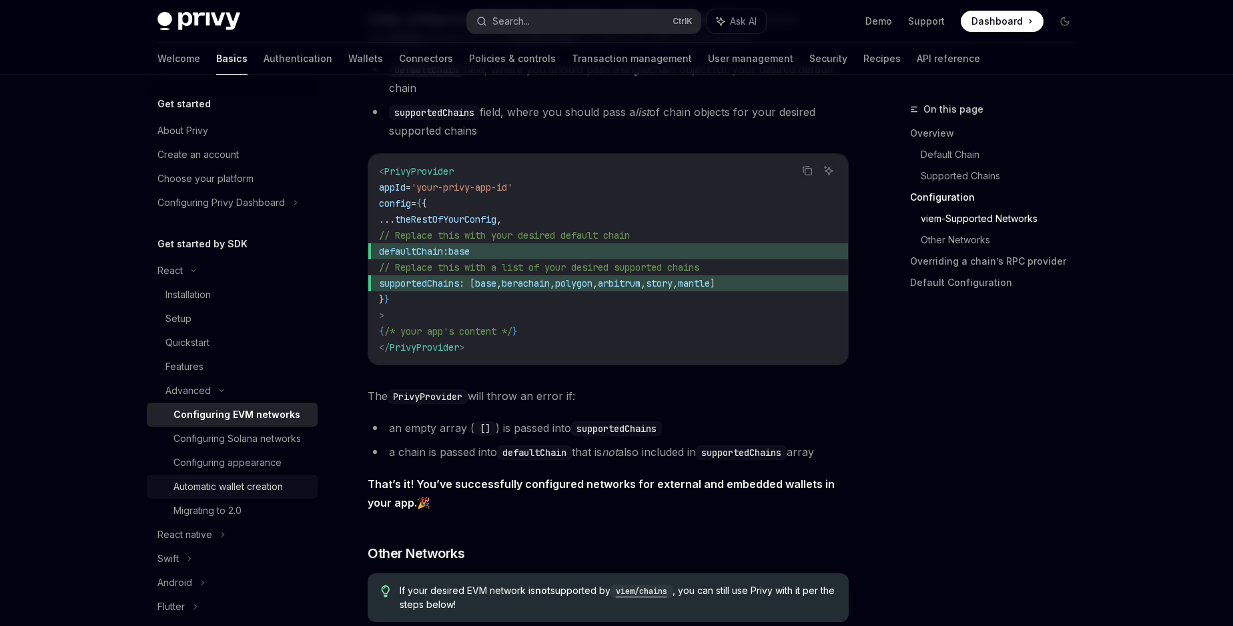
click at [219, 489] on div "Automatic wallet creation" at bounding box center [227, 487] width 109 height 16
type textarea "*"
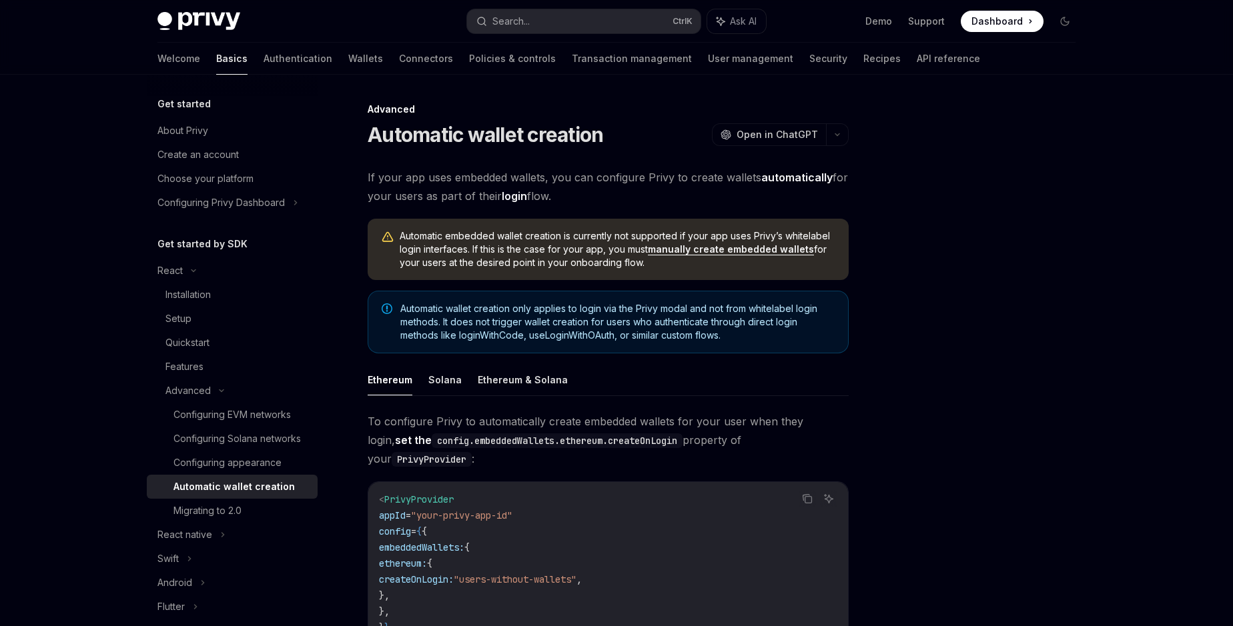
click at [408, 178] on span "If your app uses embedded wallets, you can configure Privy to create wallets au…" at bounding box center [608, 186] width 481 height 37
click at [578, 175] on span "If your app uses embedded wallets, you can configure Privy to create wallets au…" at bounding box center [608, 186] width 481 height 37
click at [450, 195] on span "If your app uses embedded wallets, you can configure Privy to create wallets au…" at bounding box center [608, 186] width 481 height 37
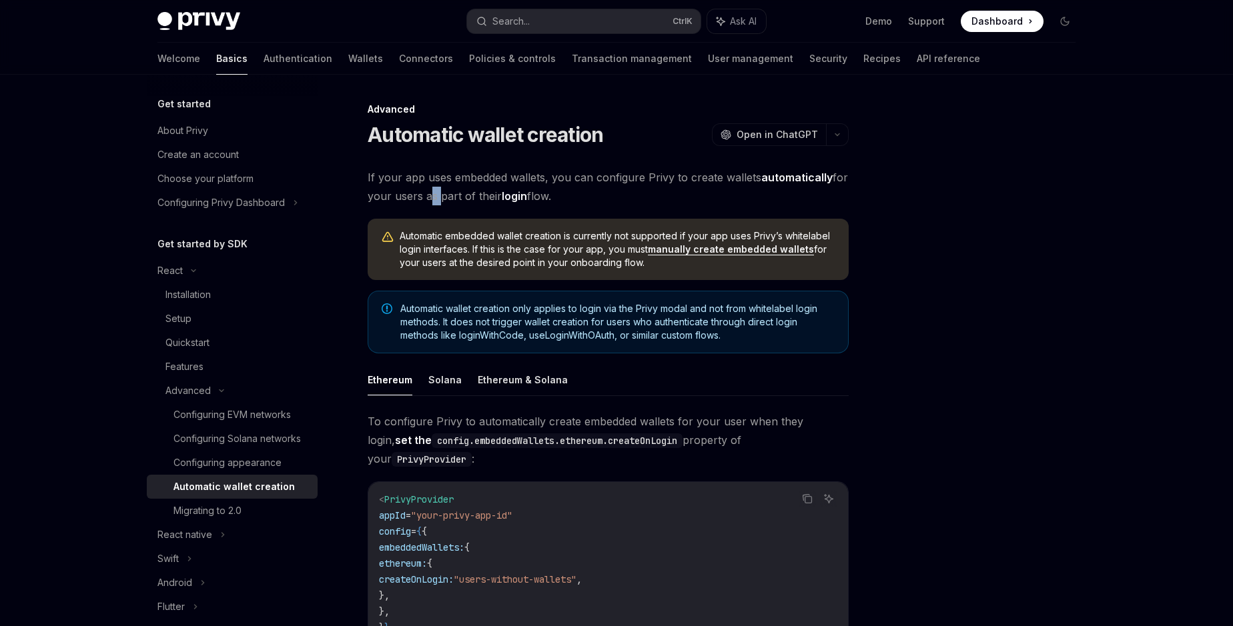
click at [450, 195] on span "If your app uses embedded wallets, you can configure Privy to create wallets au…" at bounding box center [608, 186] width 481 height 37
click at [406, 176] on span "If your app uses embedded wallets, you can configure Privy to create wallets au…" at bounding box center [608, 186] width 481 height 37
click at [461, 250] on span "Automatic embedded wallet creation is currently not supported if your app uses …" at bounding box center [618, 249] width 436 height 40
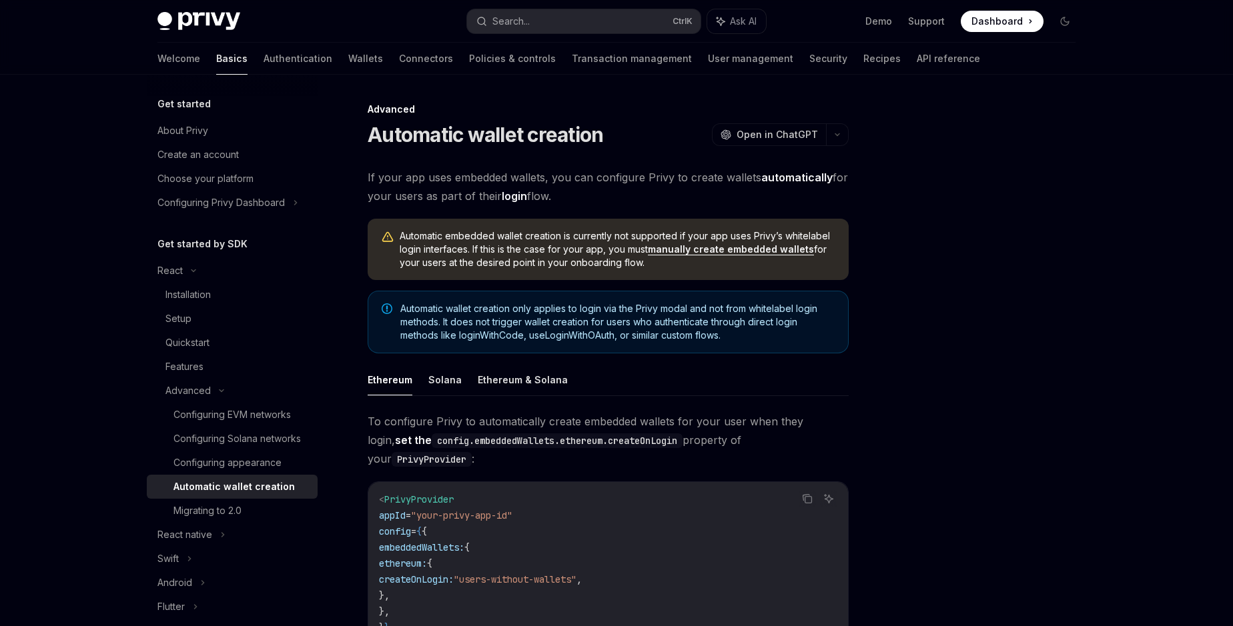
click at [504, 252] on span "Automatic embedded wallet creation is currently not supported if your app uses …" at bounding box center [618, 249] width 436 height 40
click at [442, 251] on span "Automatic embedded wallet creation is currently not supported if your app uses …" at bounding box center [618, 249] width 436 height 40
